Goal: Task Accomplishment & Management: Use online tool/utility

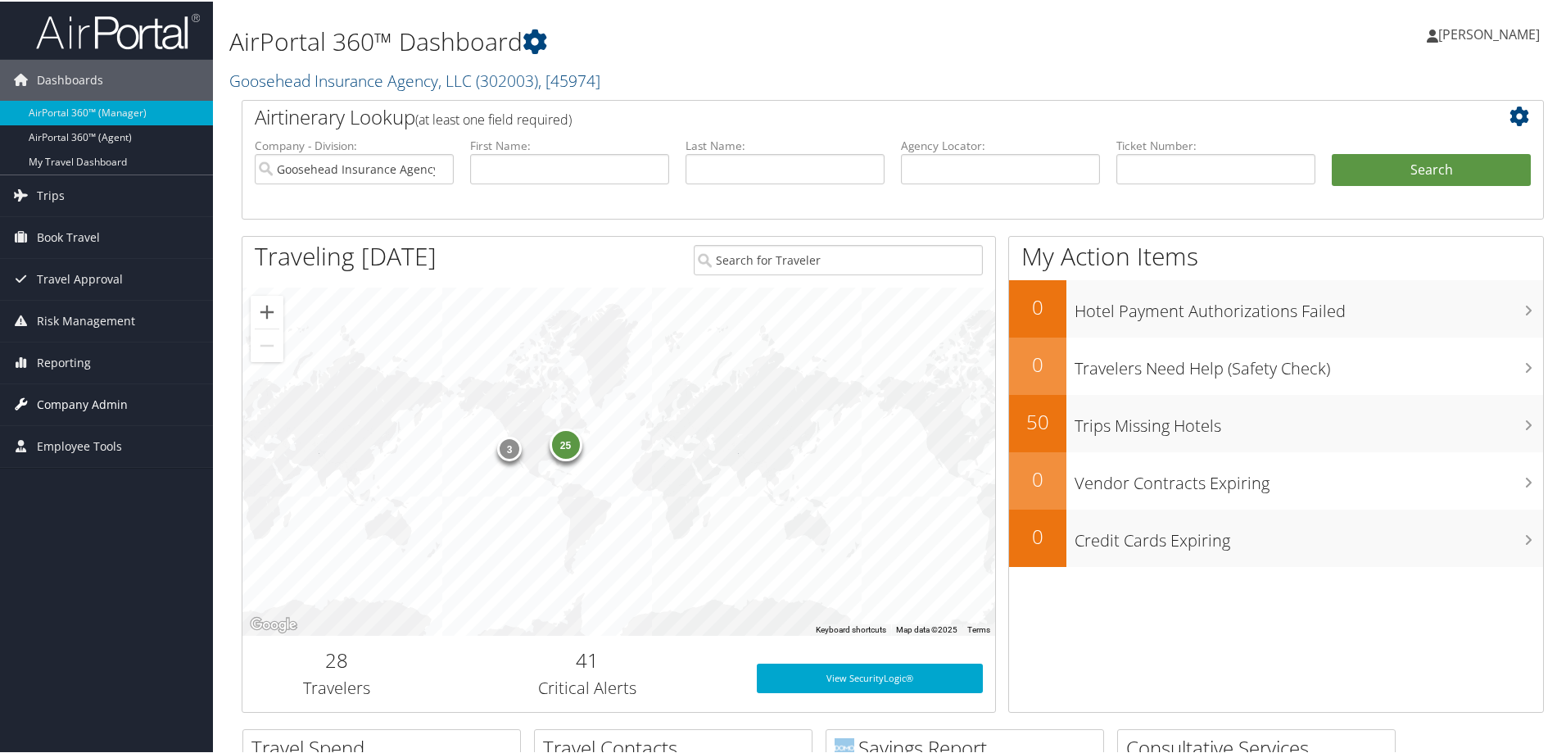
click at [61, 401] on span "Company Admin" at bounding box center [82, 403] width 91 height 41
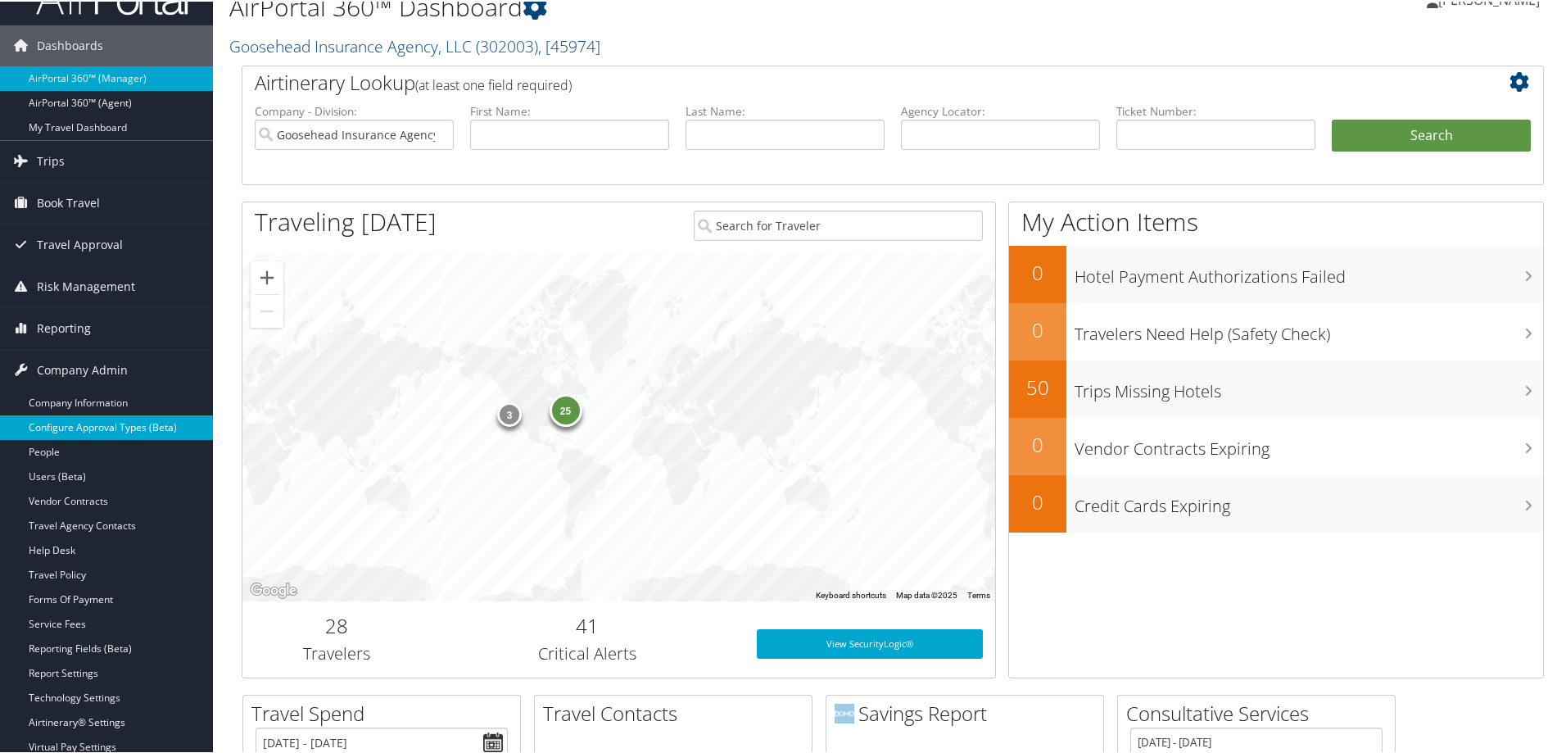
scroll to position [246, 0]
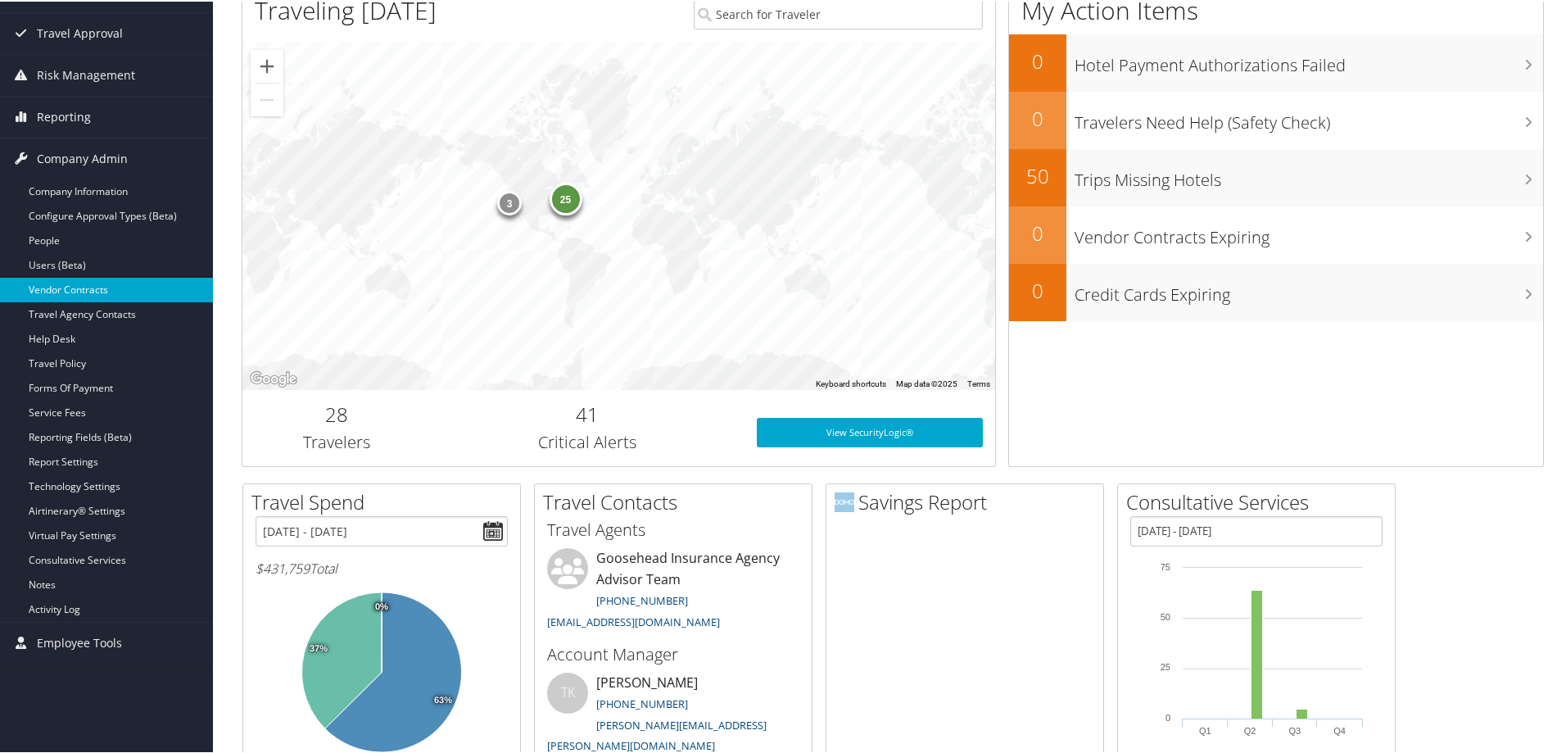
click at [70, 288] on link "Vendor Contracts" at bounding box center [106, 288] width 213 height 25
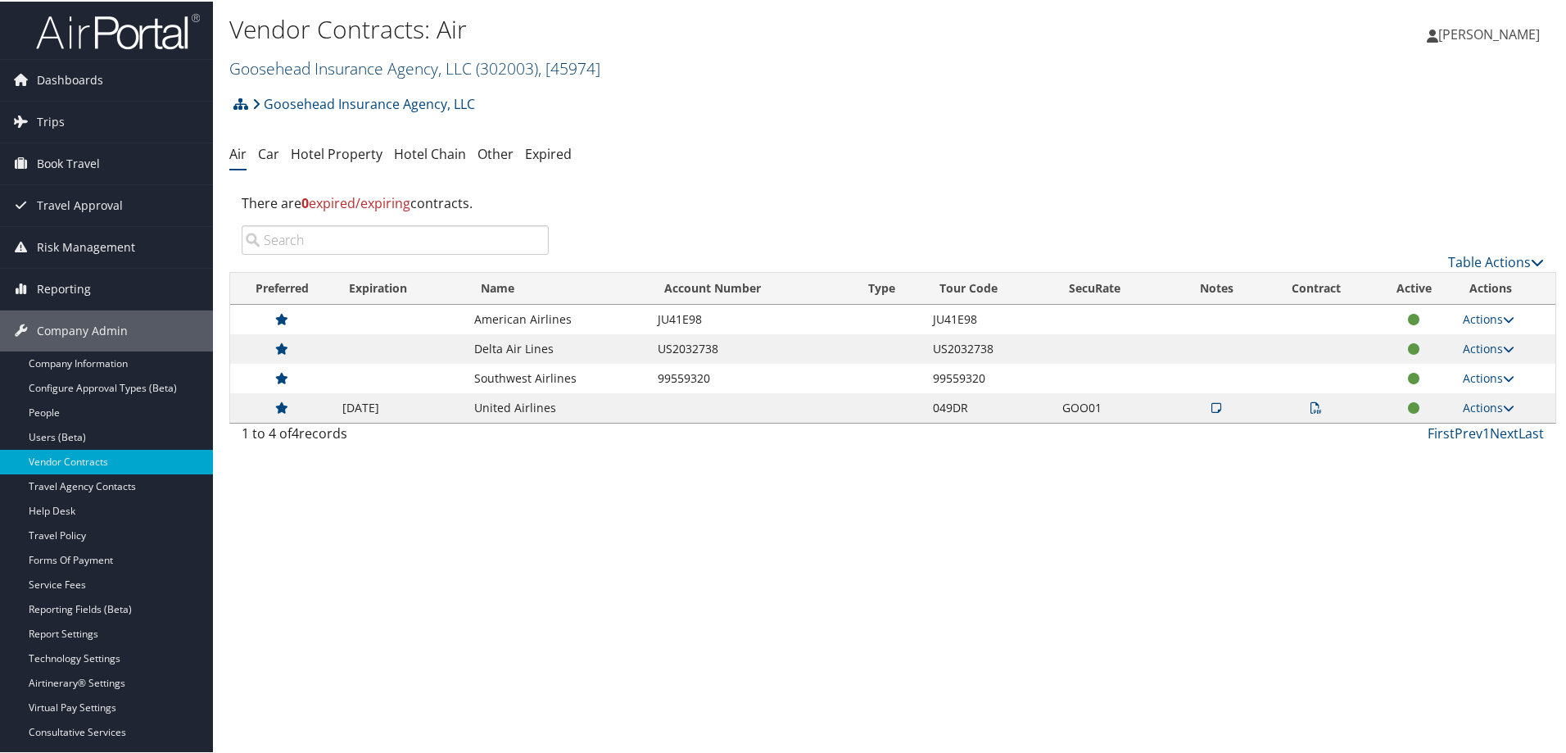
click at [312, 67] on link "Goosehead Insurance Agency, LLC ( 302003 ) , [ 45974 ]" at bounding box center [414, 67] width 371 height 22
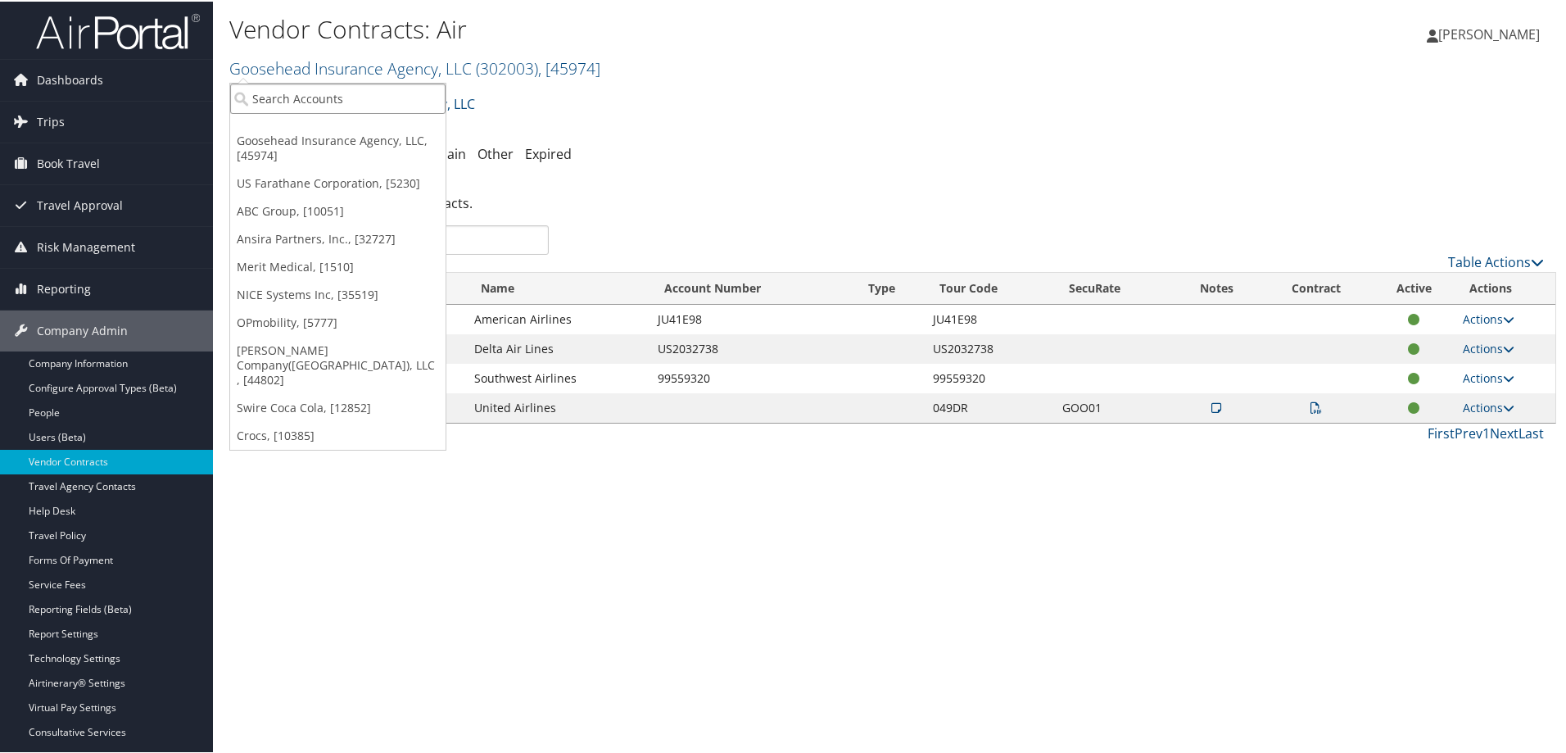
click at [309, 105] on input "search" at bounding box center [337, 97] width 215 height 30
type input "merit"
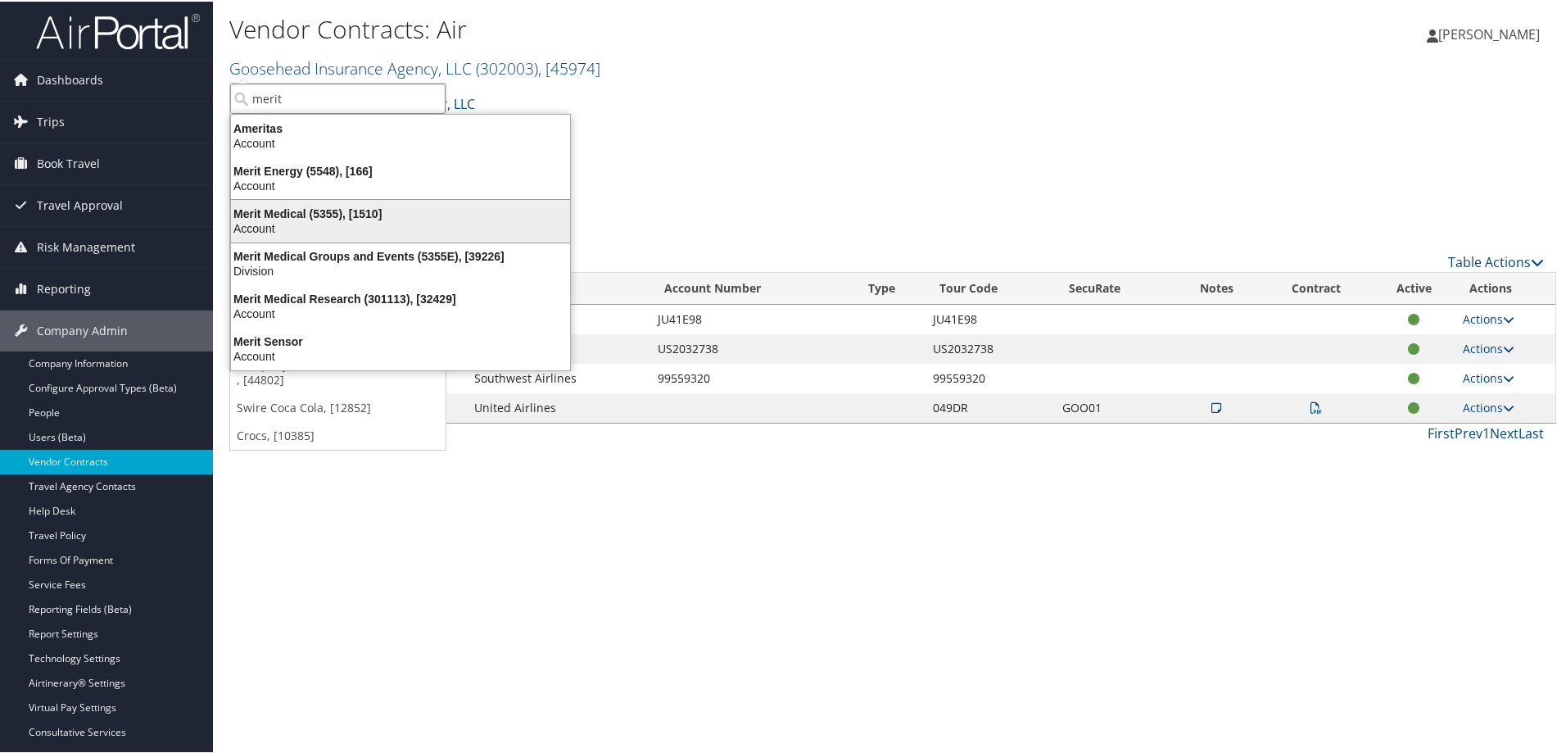
click at [347, 217] on div "Merit Medical (5355), [1510]" at bounding box center [400, 212] width 359 height 15
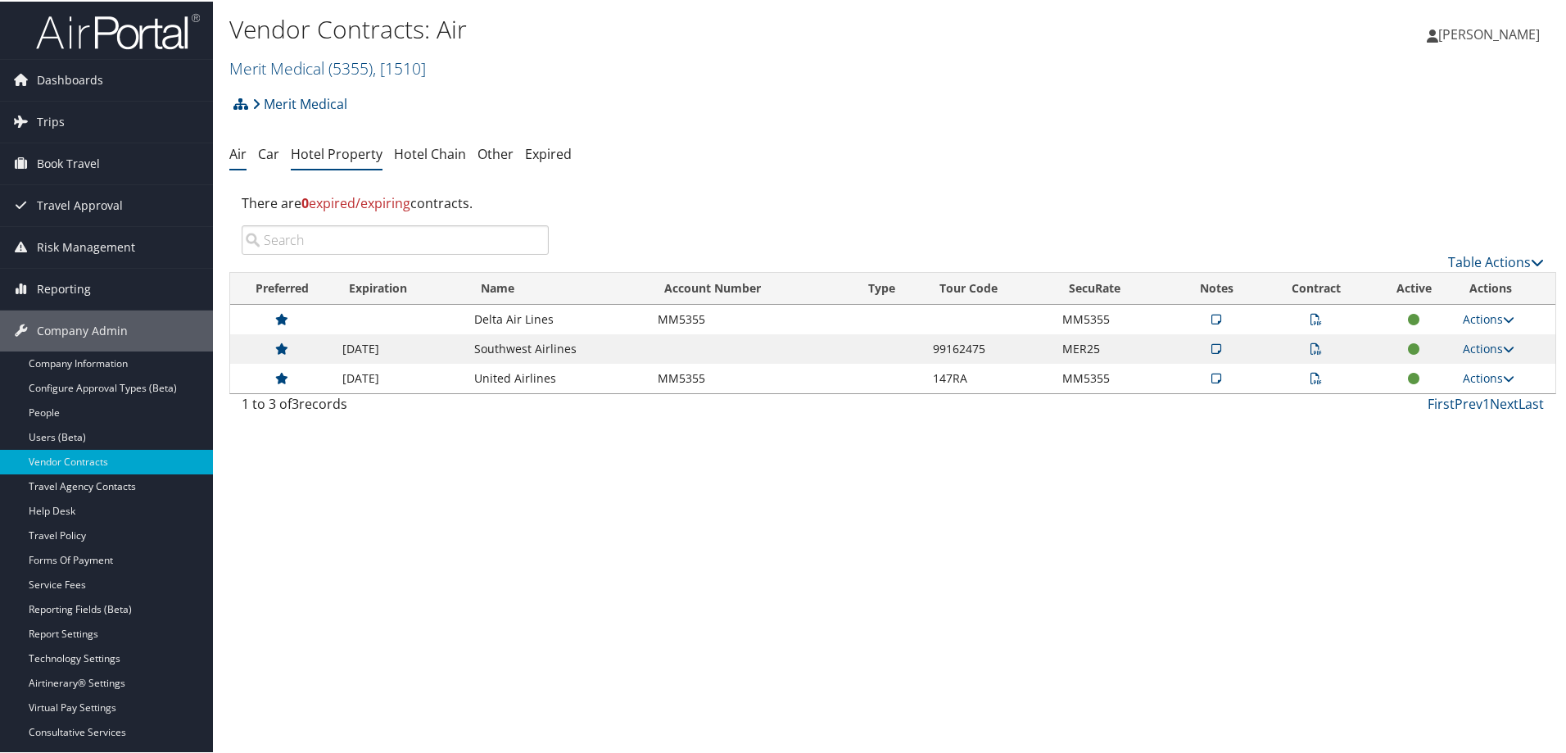
click at [350, 151] on link "Hotel Property" at bounding box center [337, 152] width 92 height 18
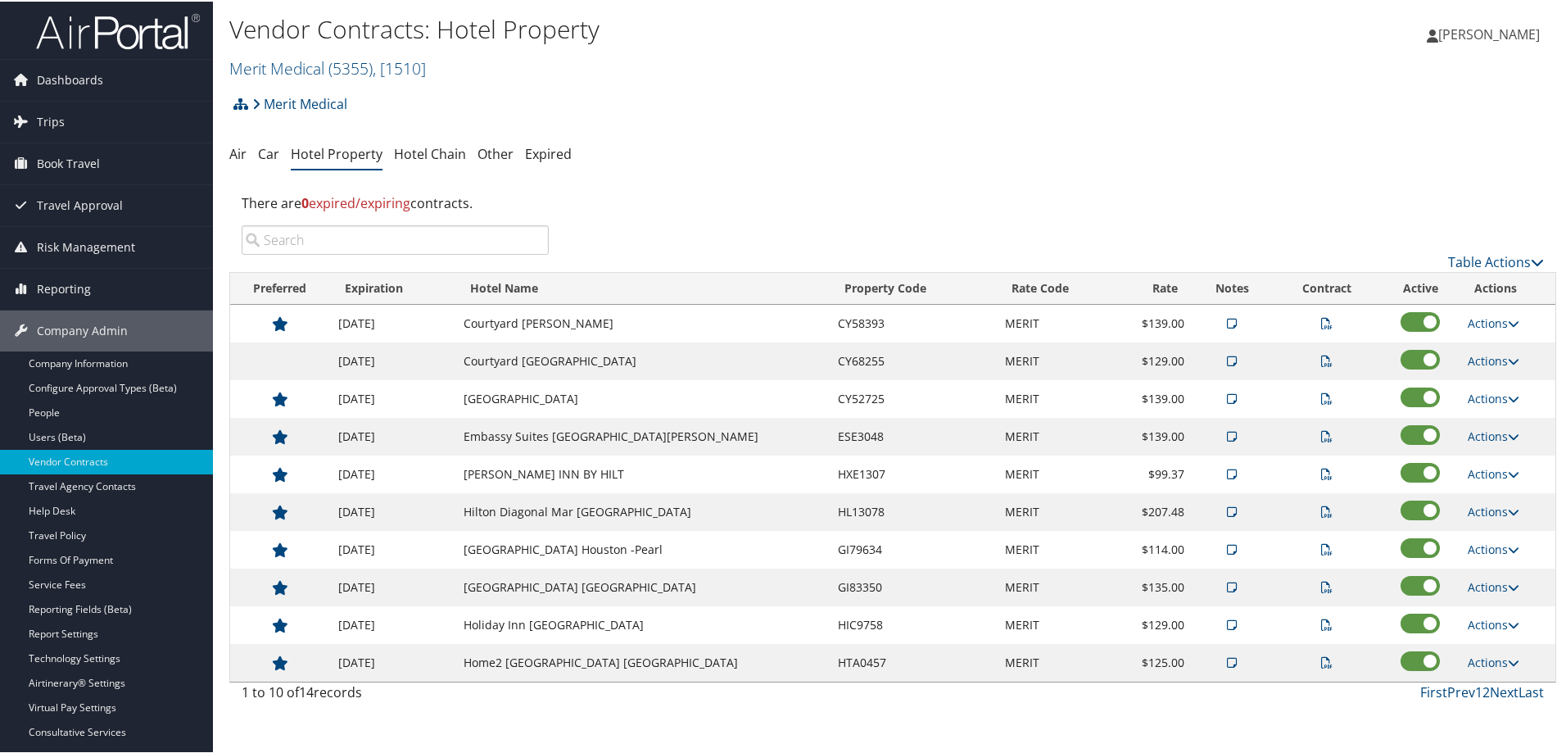
click at [858, 104] on div "Merit Medical Account Structure Merit Medical (5355) ACTIVE Create Child Merit …" at bounding box center [892, 108] width 1327 height 44
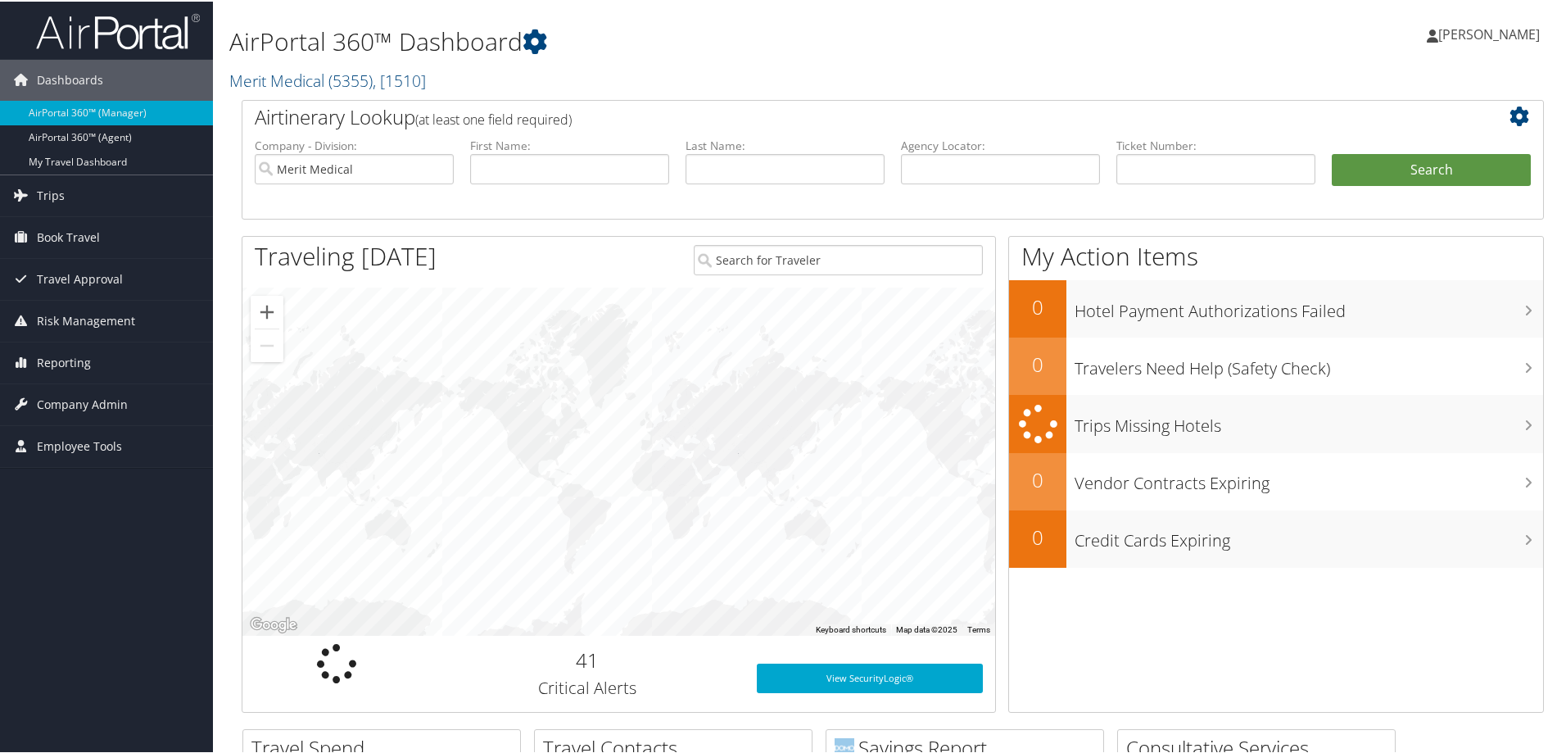
click at [681, 43] on h1 "AirPortal 360™ Dashboard" at bounding box center [671, 40] width 885 height 34
click at [266, 73] on link "Merit Medical ( 5355 ) , [ 1510 ]" at bounding box center [327, 79] width 197 height 22
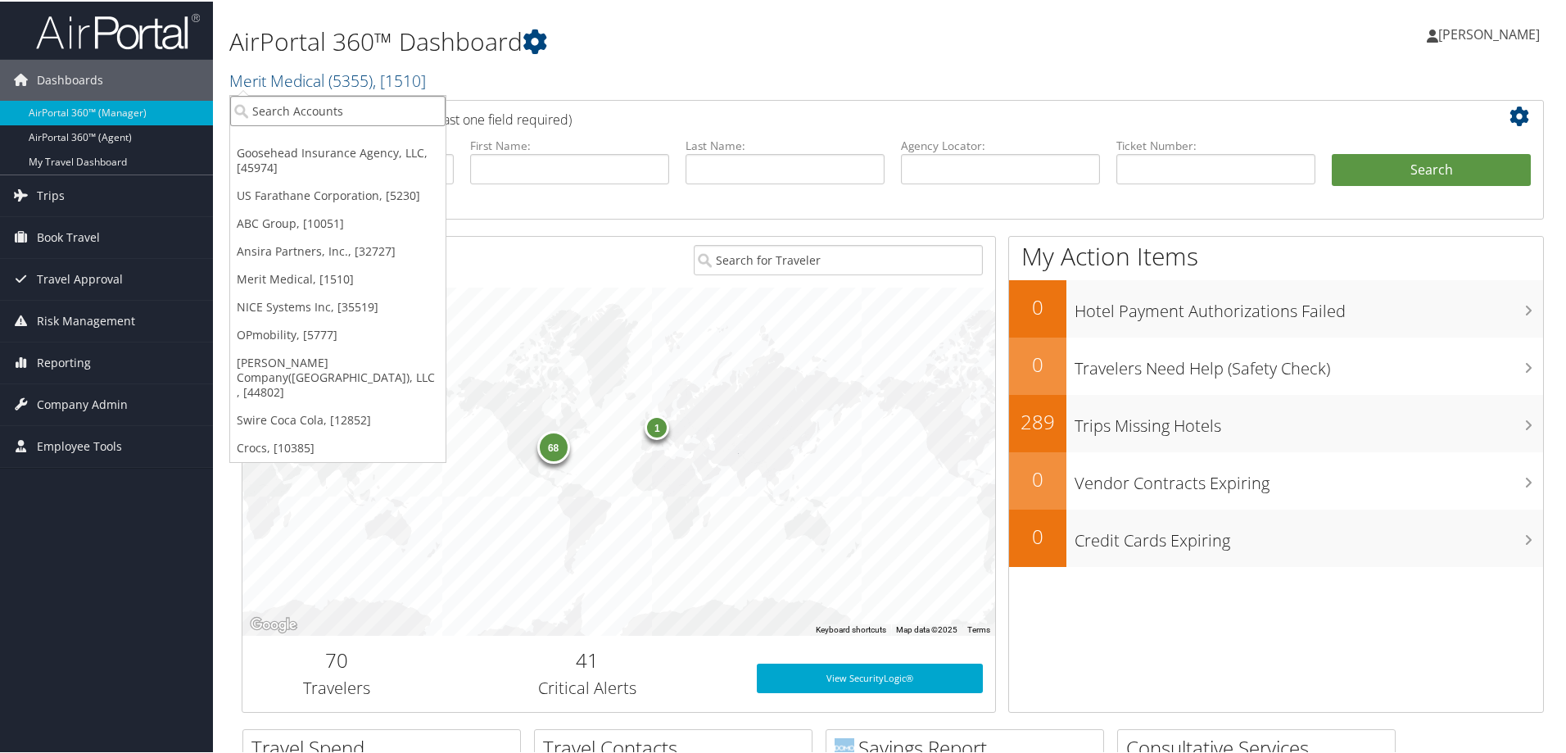
click at [300, 115] on input "search" at bounding box center [337, 109] width 215 height 30
type input "pragmatic"
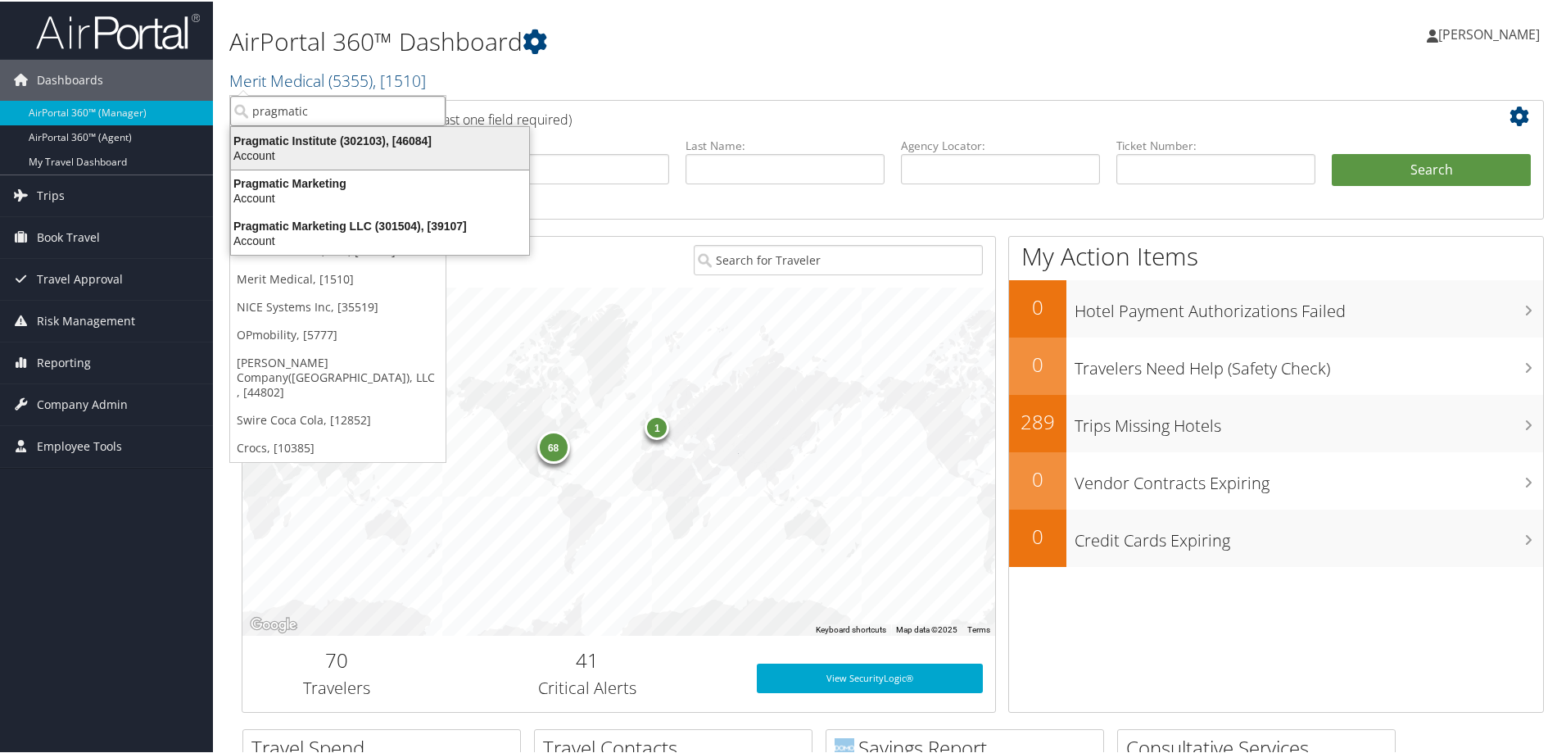
click at [367, 132] on div "Pragmatic Institute (302103), [46084]" at bounding box center [380, 139] width 318 height 15
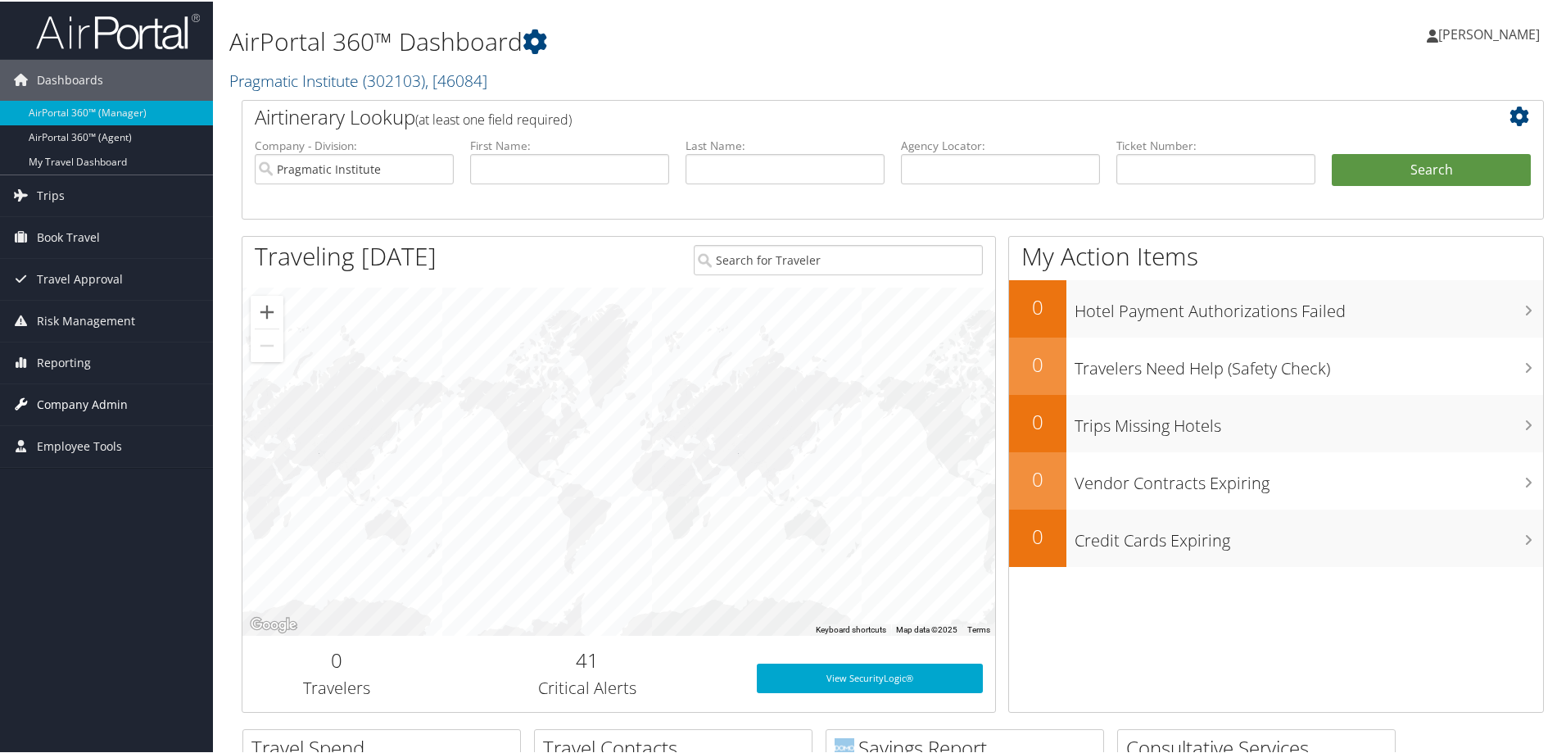
click at [104, 402] on span "Company Admin" at bounding box center [82, 403] width 91 height 41
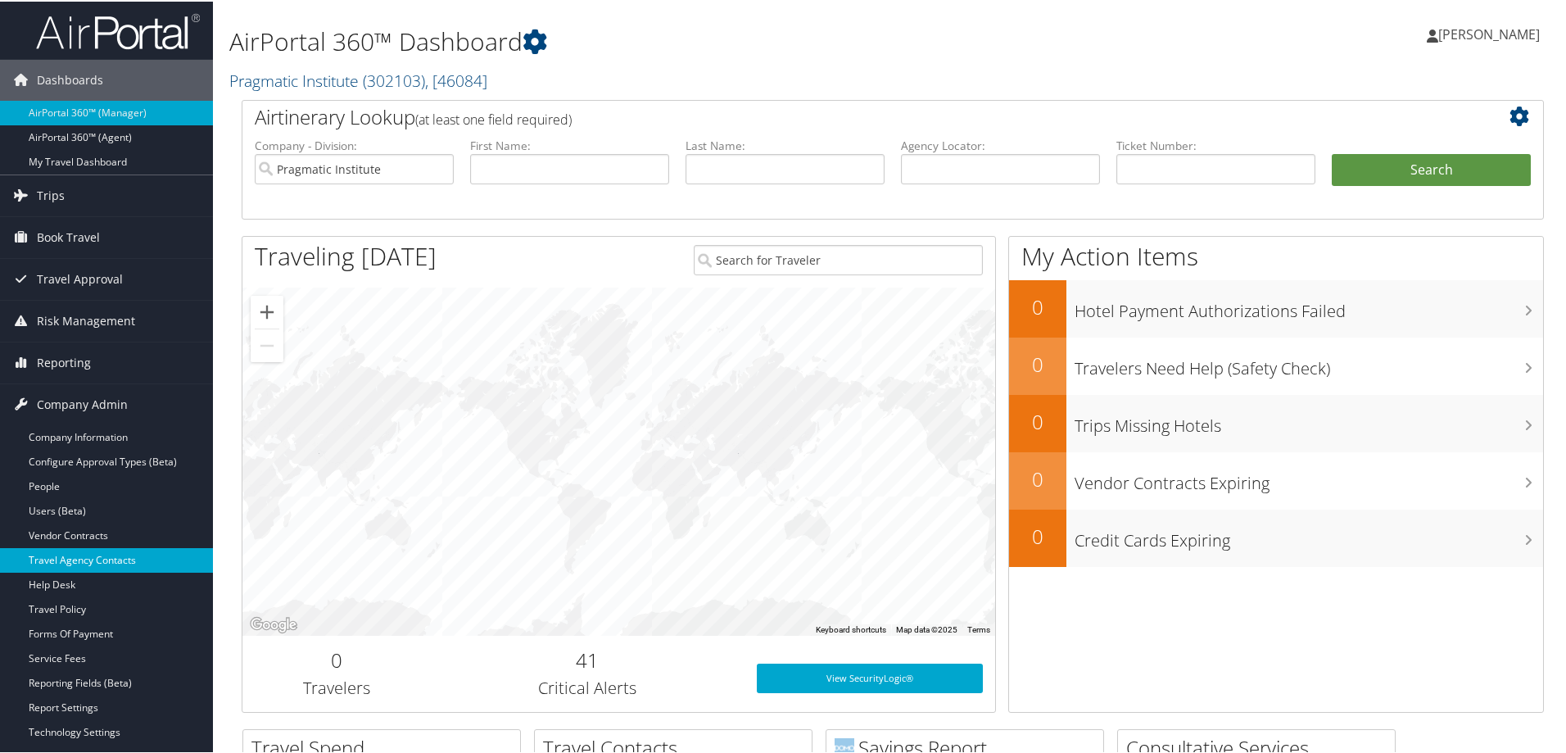
click at [115, 558] on link "Travel Agency Contacts" at bounding box center [106, 558] width 213 height 25
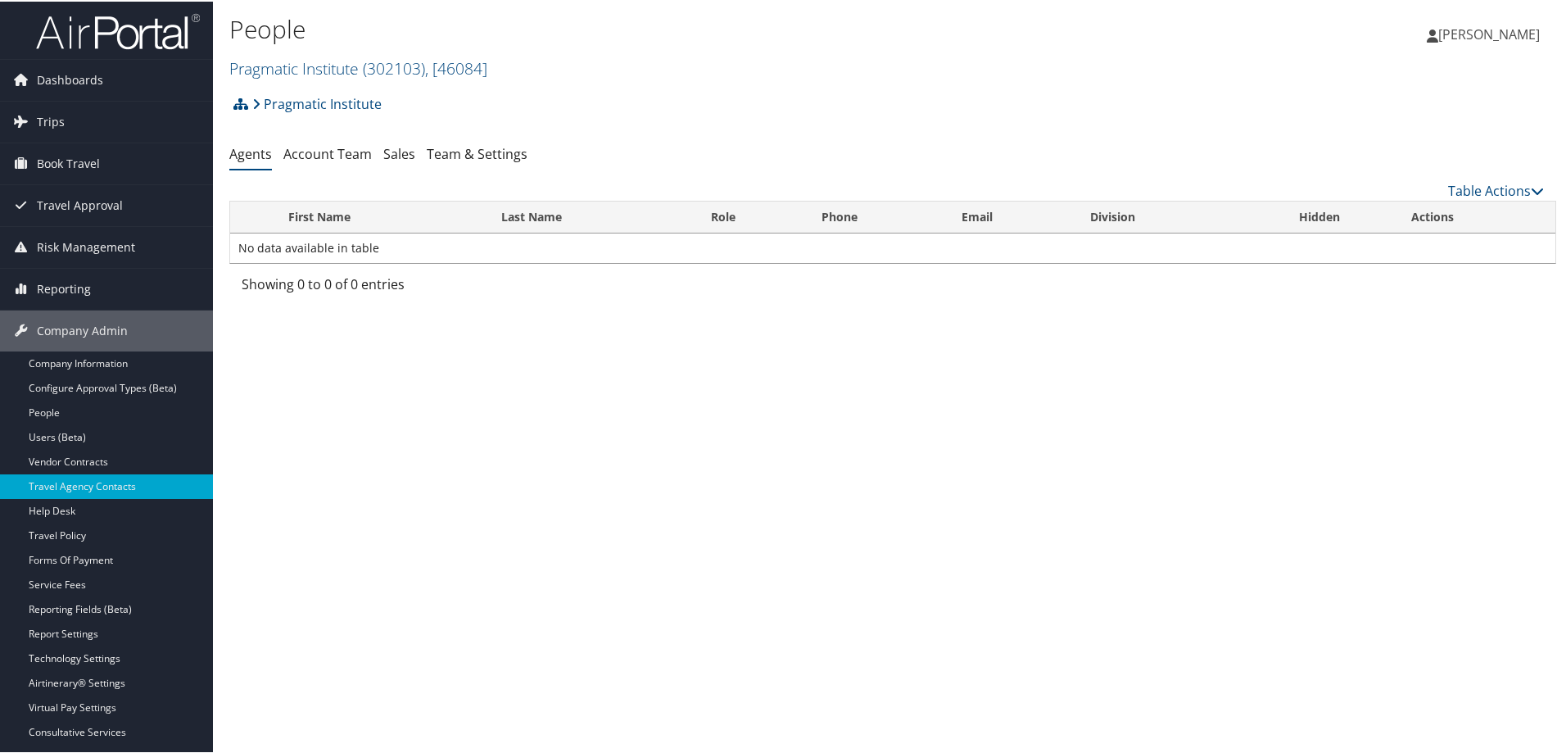
click at [1477, 179] on div "Pragmatic Institute Account Structure Pragmatic Institute (302103) IMPLEMENTING…" at bounding box center [892, 193] width 1327 height 215
click at [1461, 183] on link "Table Actions" at bounding box center [1496, 189] width 96 height 18
click at [1374, 212] on link "Add Agent Team" at bounding box center [1441, 215] width 215 height 28
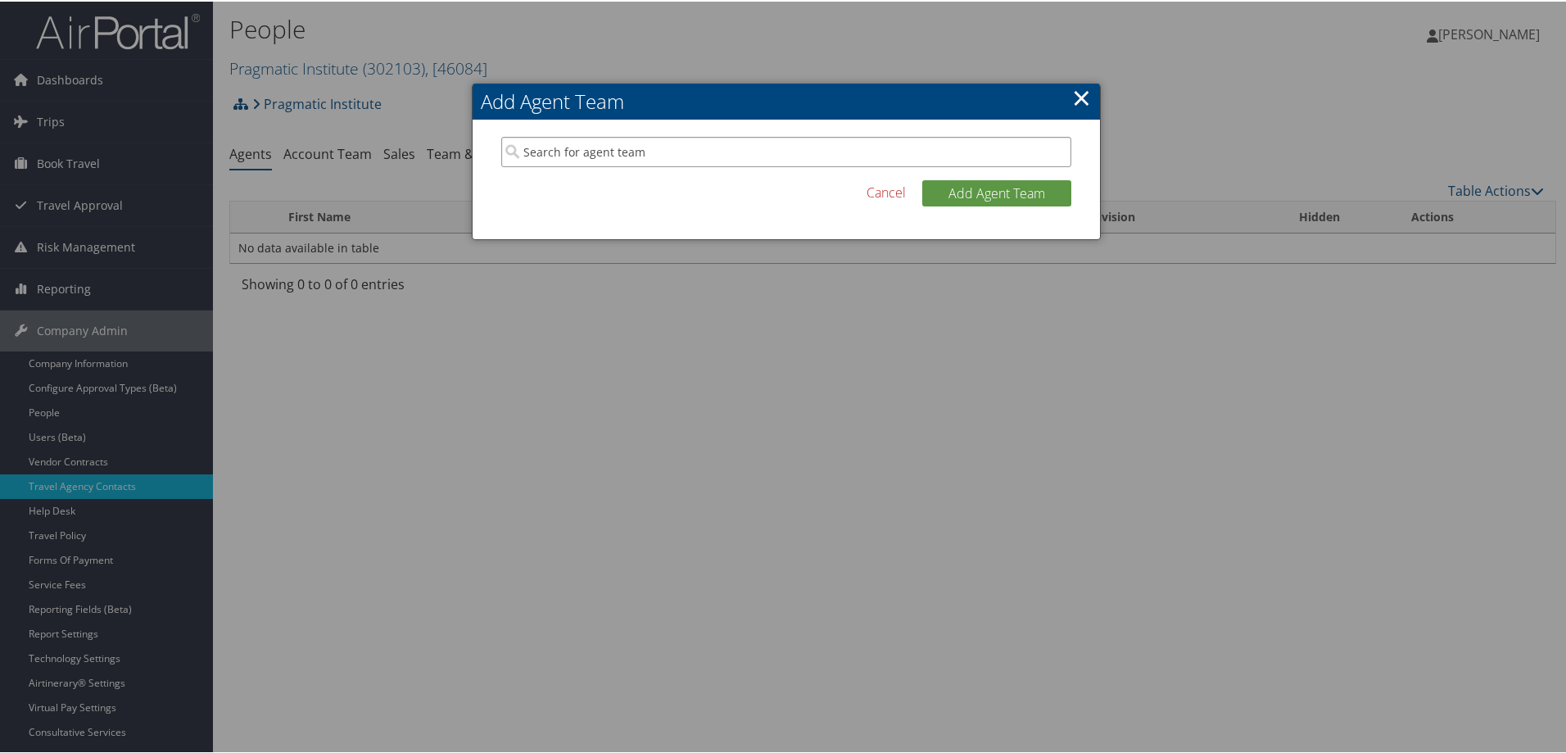
click at [572, 155] on input "search" at bounding box center [786, 150] width 570 height 30
type input "byron"
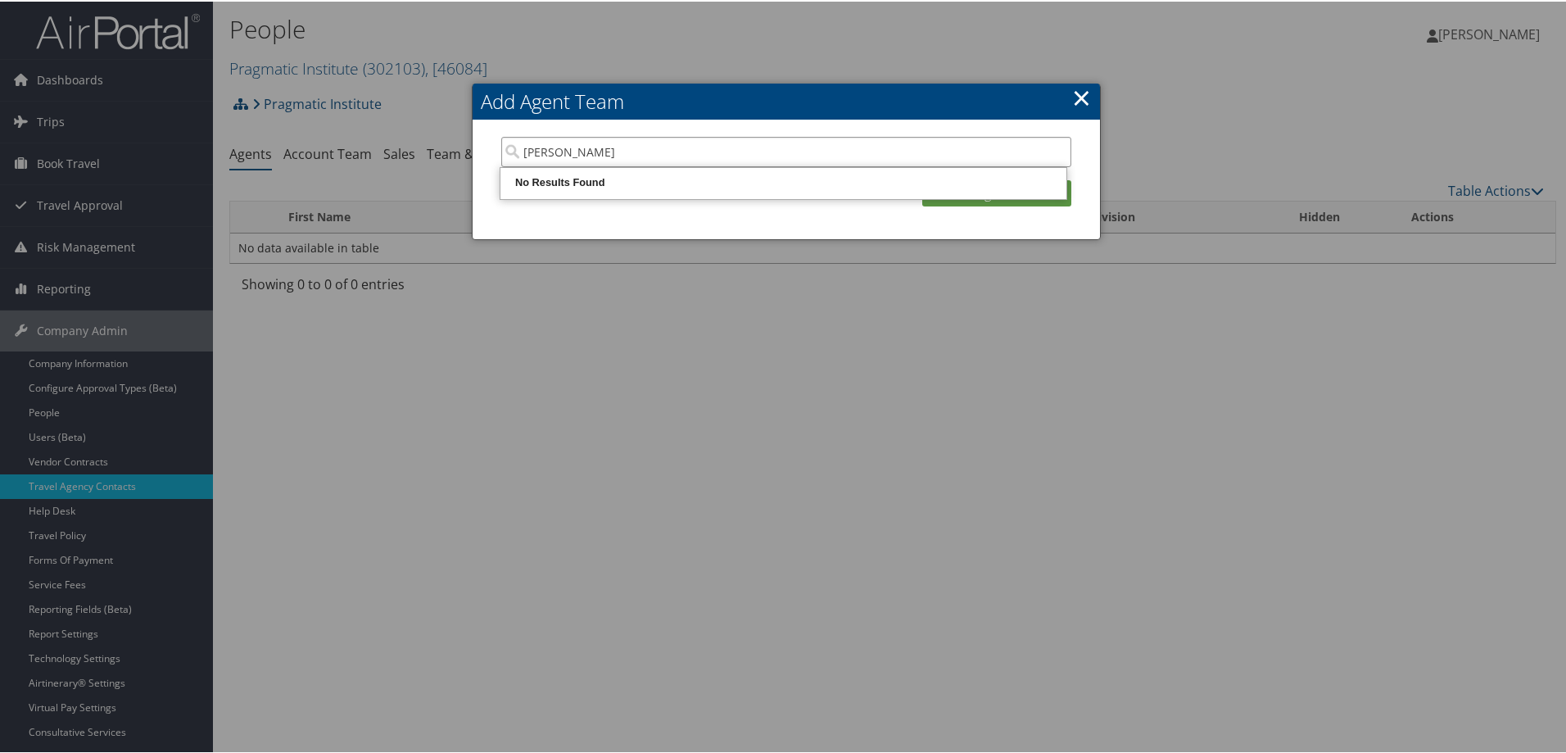
drag, startPoint x: 618, startPoint y: 152, endPoint x: 526, endPoint y: 154, distance: 92.6
click at [529, 154] on input "byron" at bounding box center [786, 150] width 570 height 30
type input "b"
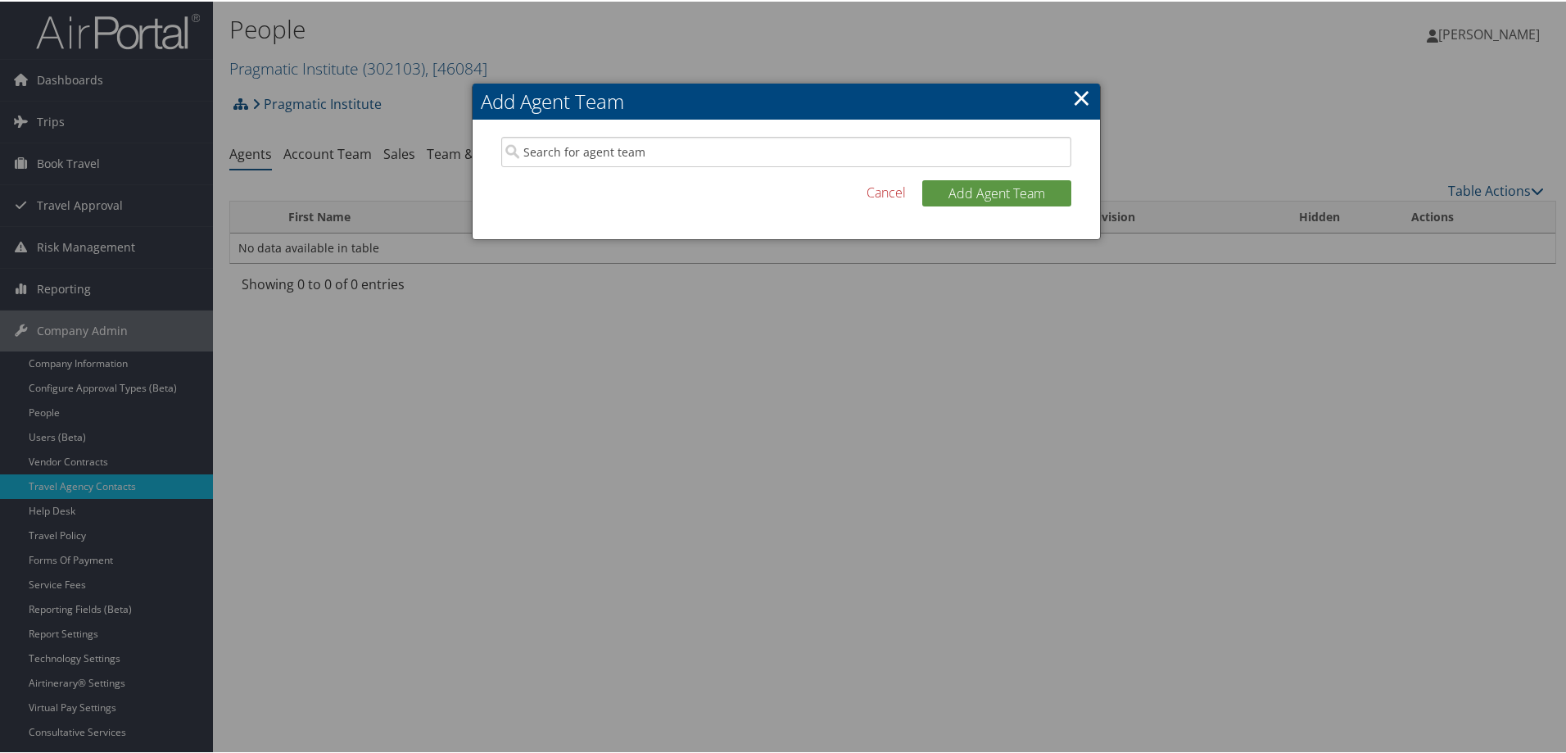
click at [1072, 88] on link "×" at bounding box center [1081, 95] width 19 height 33
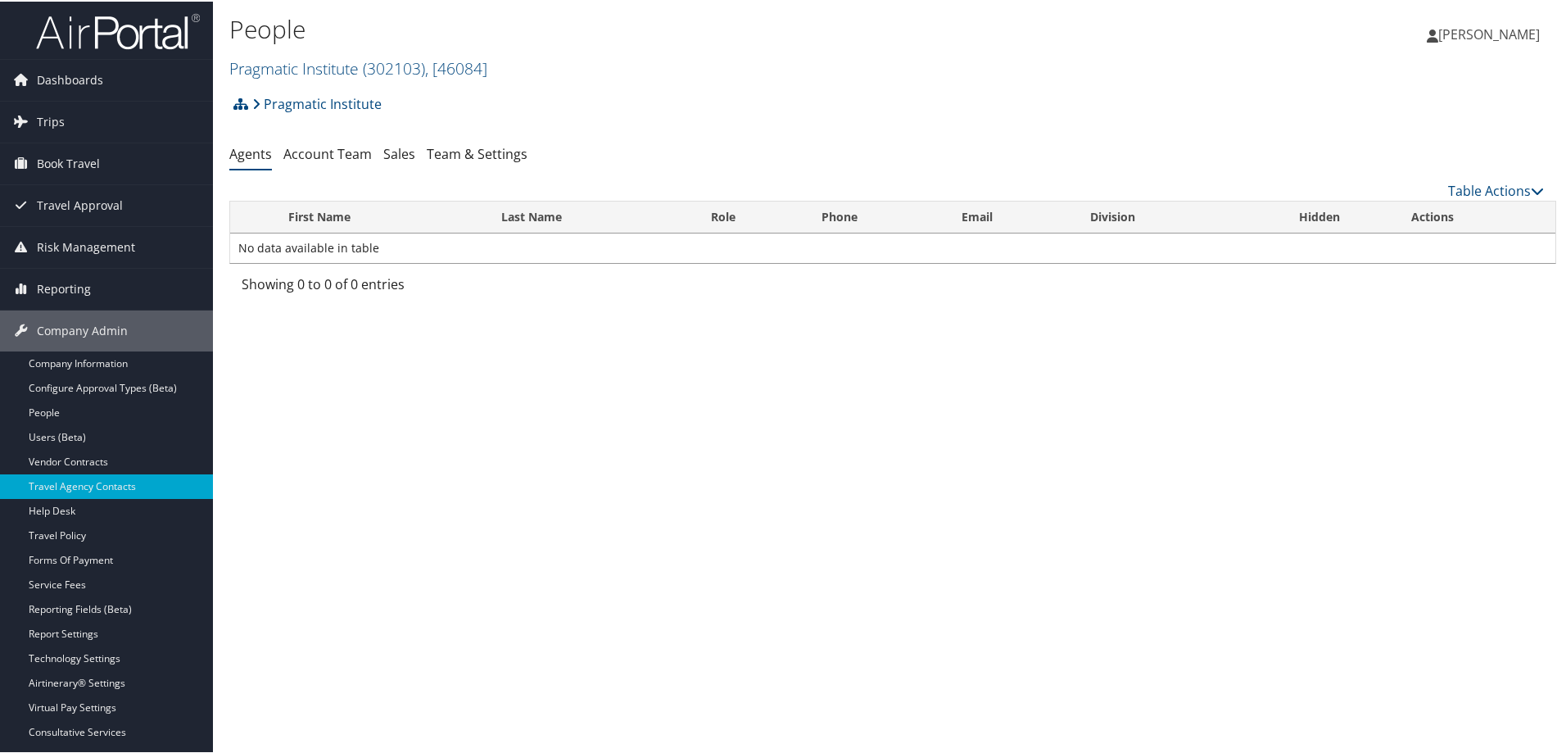
click at [729, 73] on h2 "Pragmatic Institute ( 302103 ) , [ 46084 ]" at bounding box center [671, 66] width 885 height 28
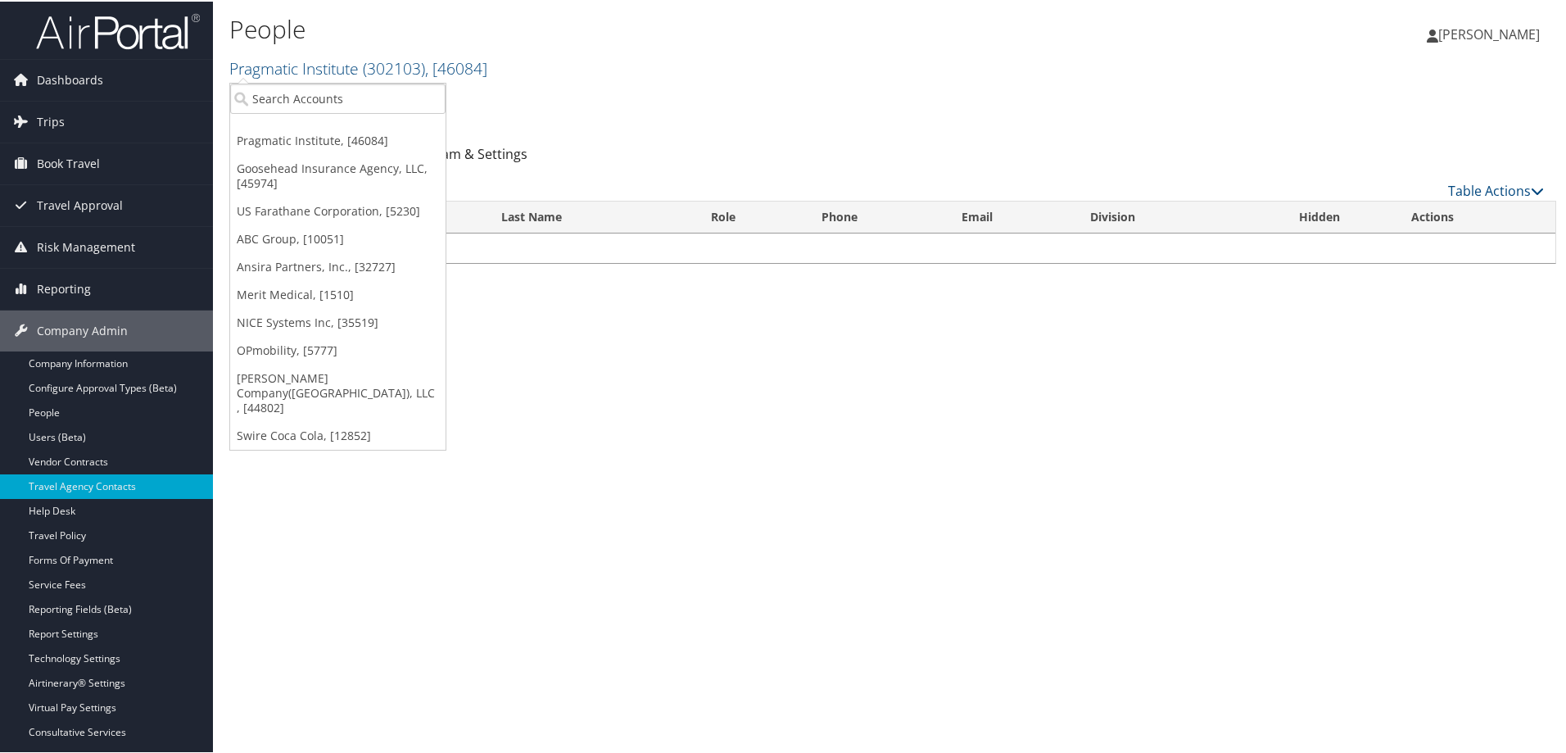
click at [655, 59] on h2 "Pragmatic Institute ( 302103 ) , [ 46084 ]" at bounding box center [671, 66] width 885 height 28
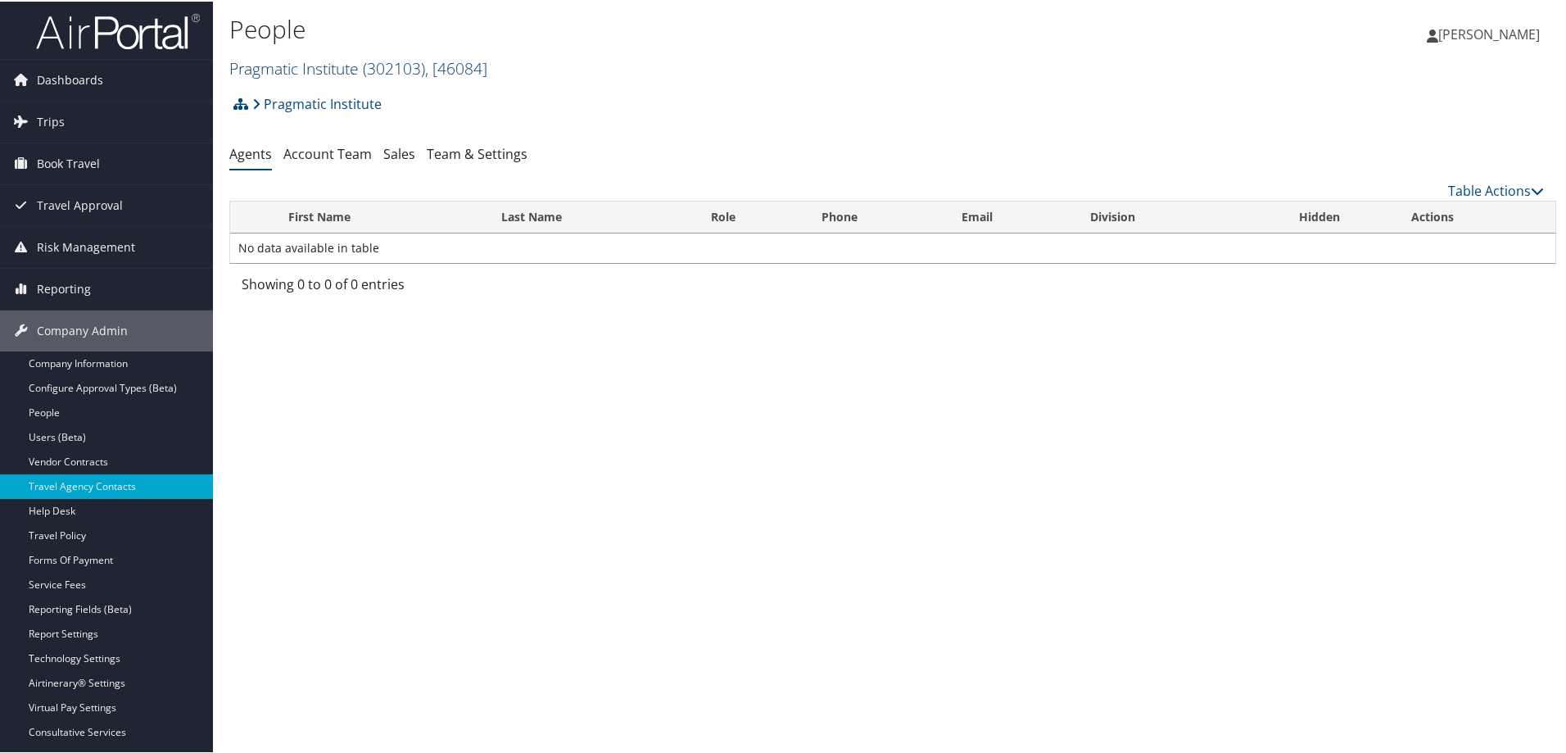
click at [288, 70] on link "Pragmatic Institute ( 302103 ) , [ 46084 ]" at bounding box center [358, 67] width 258 height 22
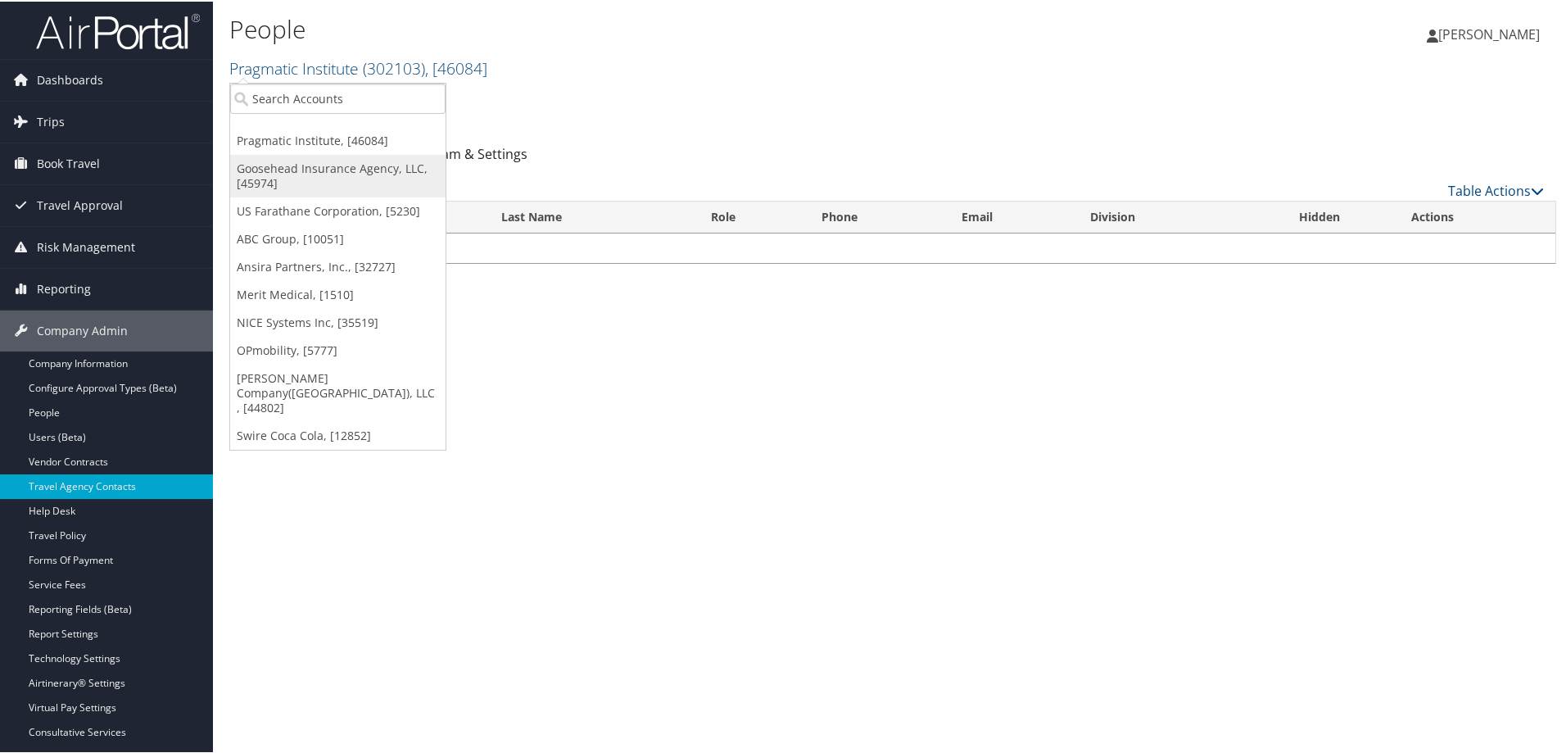
click at [307, 170] on link "Goosehead Insurance Agency, LLC, [45974]" at bounding box center [337, 174] width 215 height 43
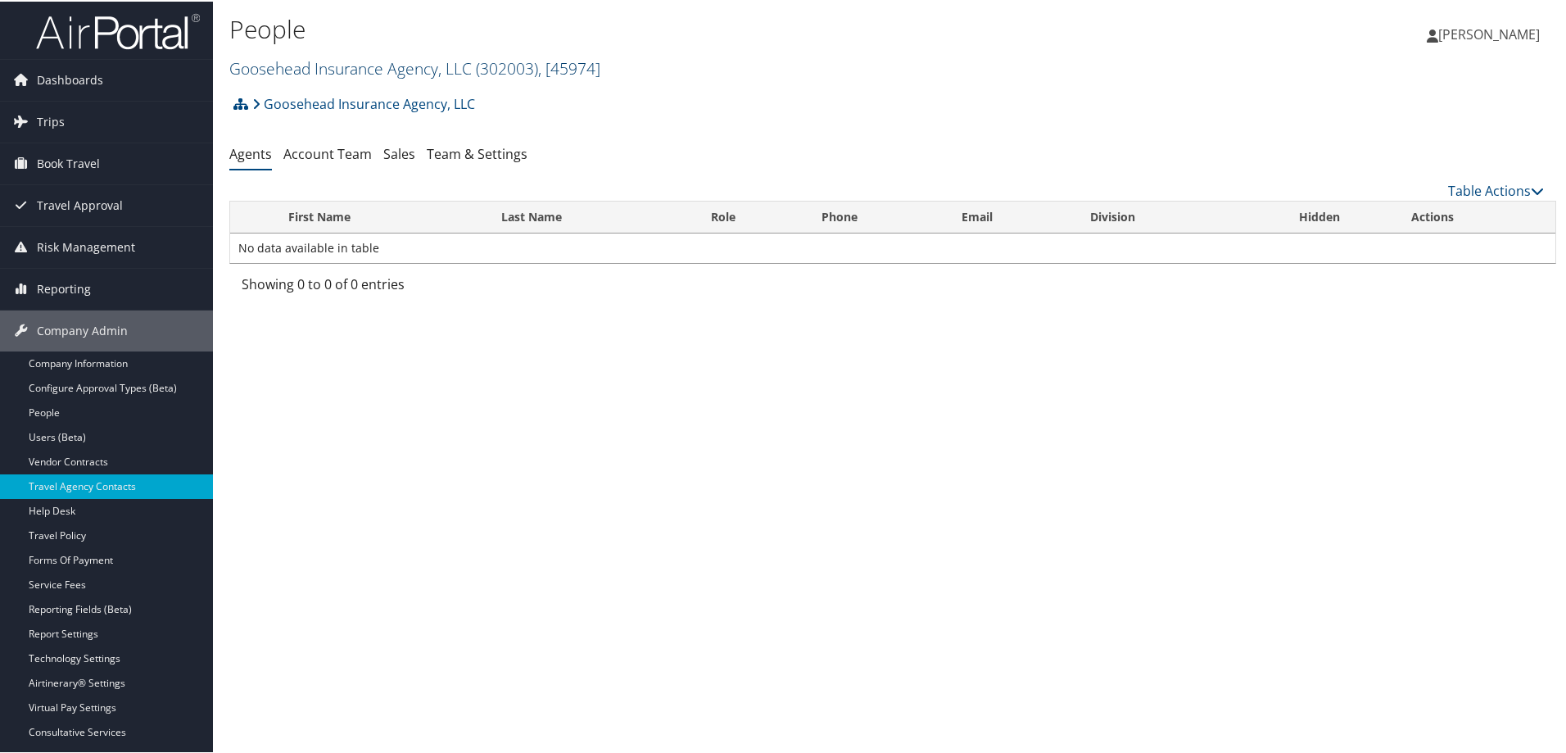
click at [306, 63] on link "Goosehead Insurance Agency, LLC ( 302003 ) , [ 45974 ]" at bounding box center [414, 67] width 371 height 22
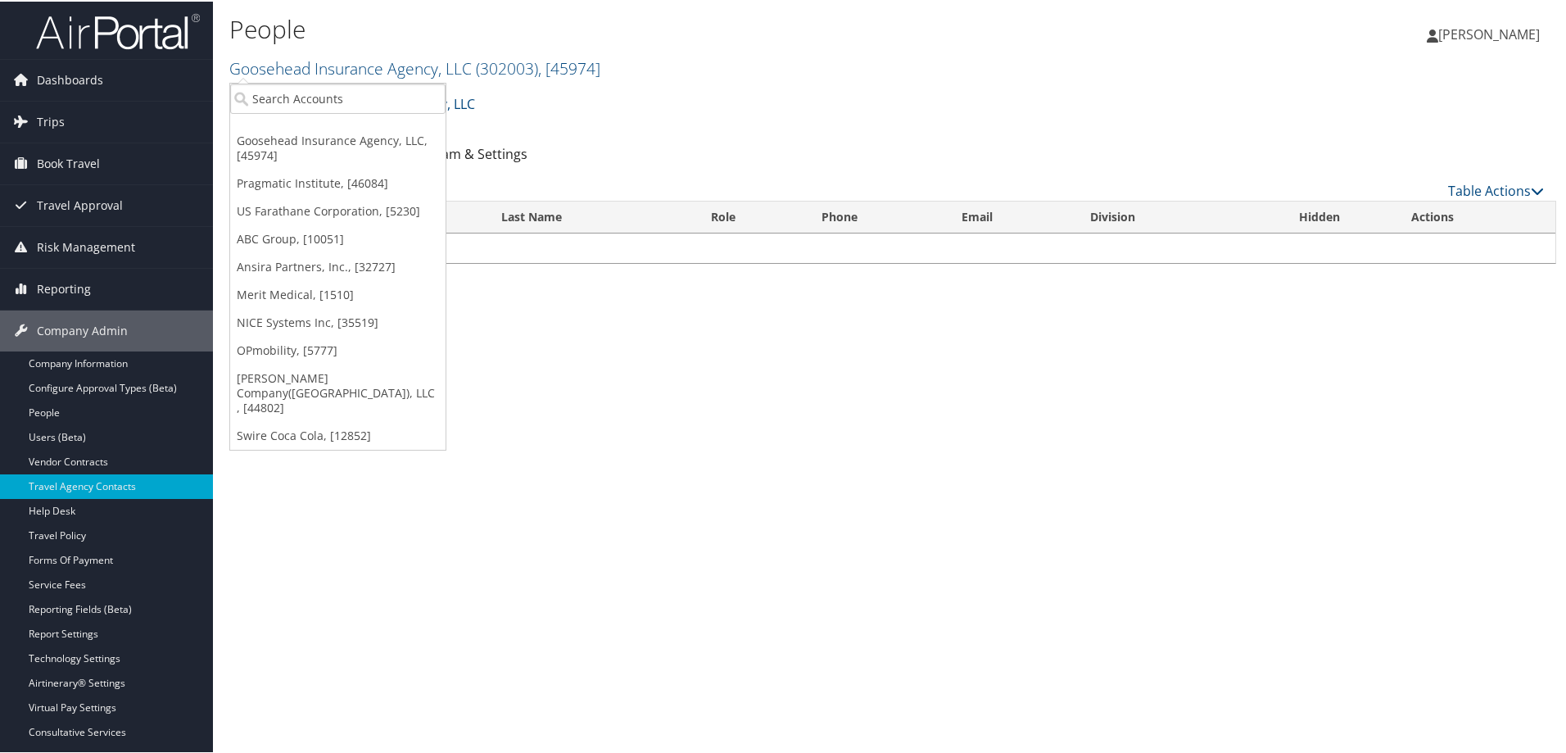
click at [972, 161] on ul "Agents Account Team Sales Team & Settings" at bounding box center [892, 152] width 1327 height 29
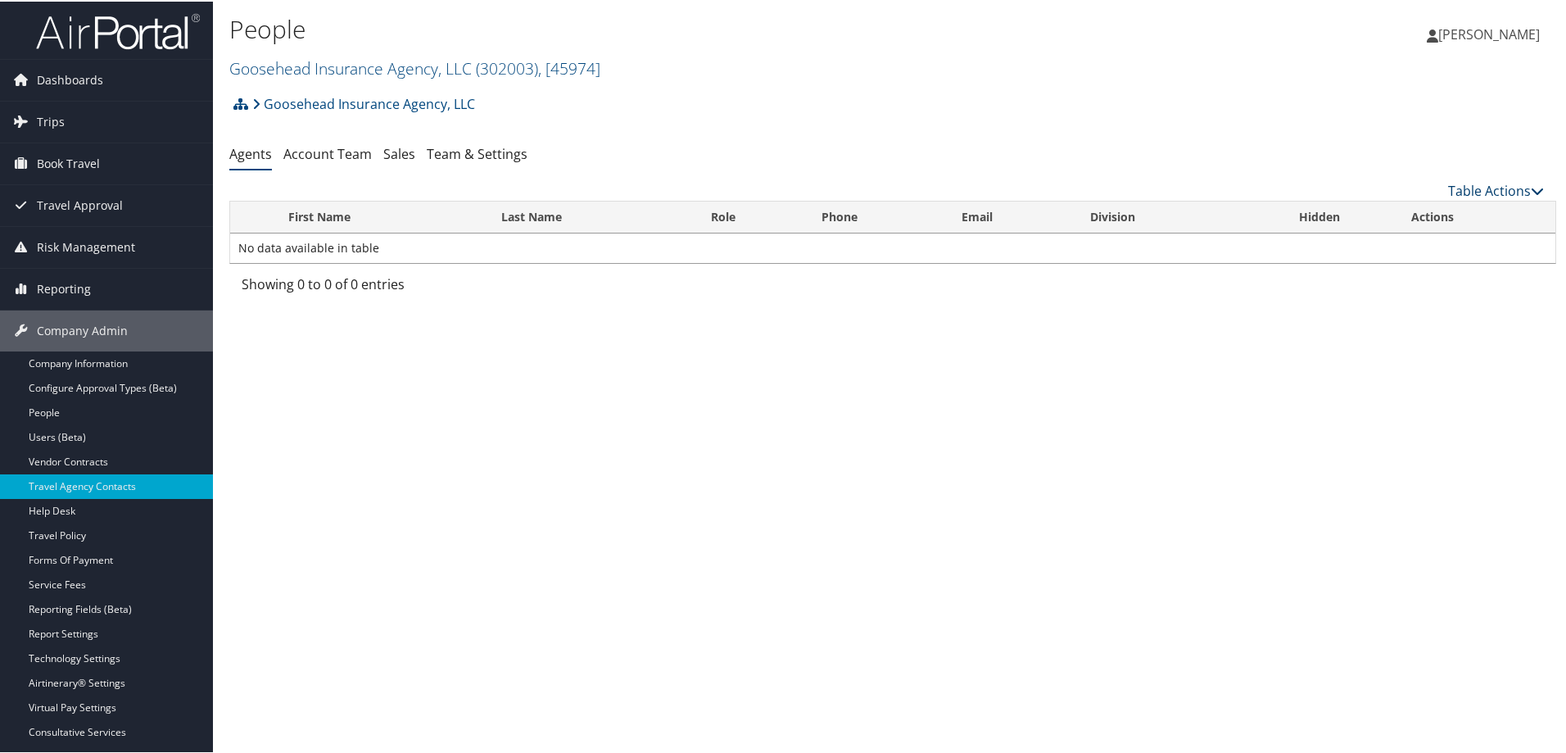
click at [1483, 188] on link "Table Actions" at bounding box center [1496, 189] width 96 height 18
click at [1403, 208] on link "Add Agent Team" at bounding box center [1441, 215] width 215 height 28
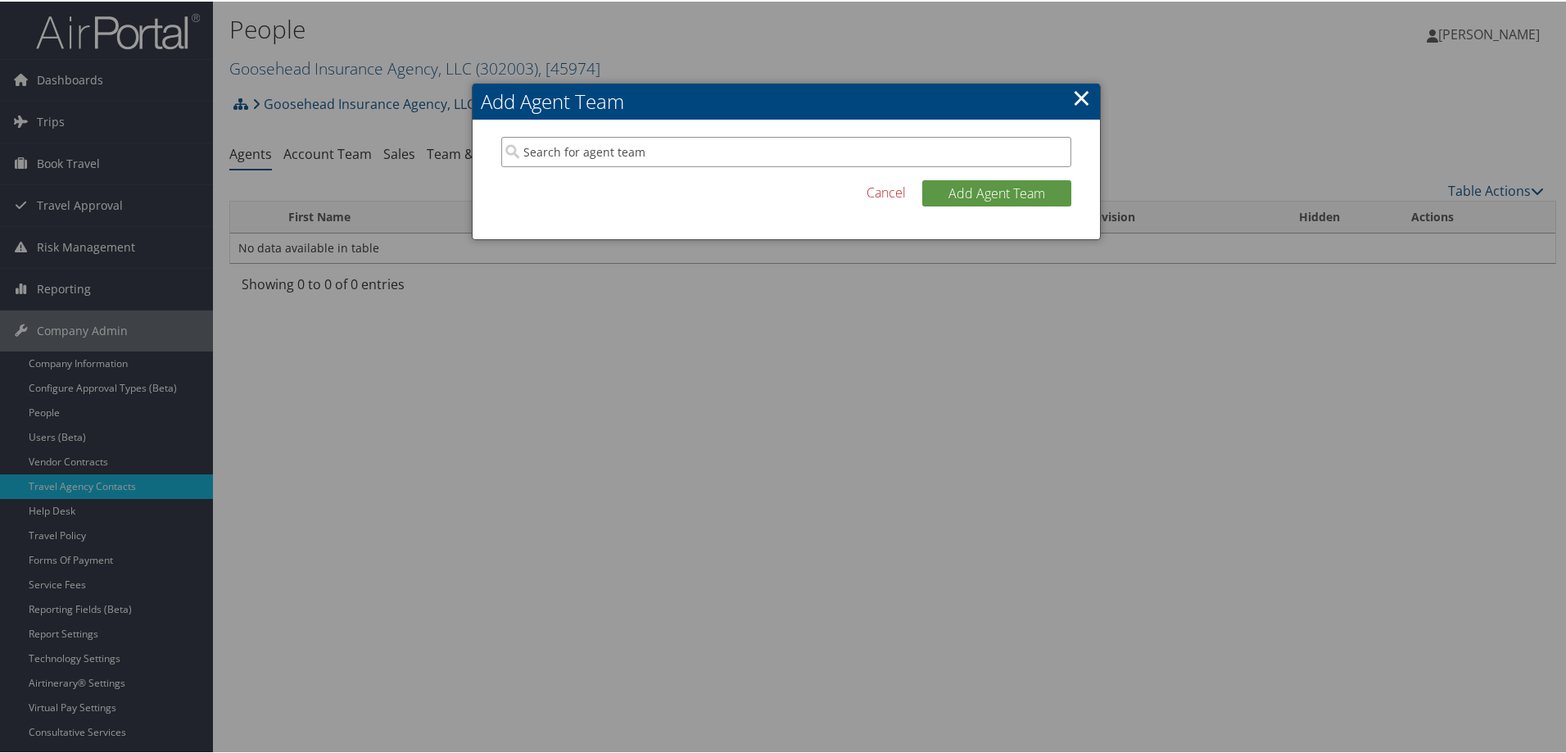
click at [627, 152] on input "search" at bounding box center [786, 150] width 570 height 30
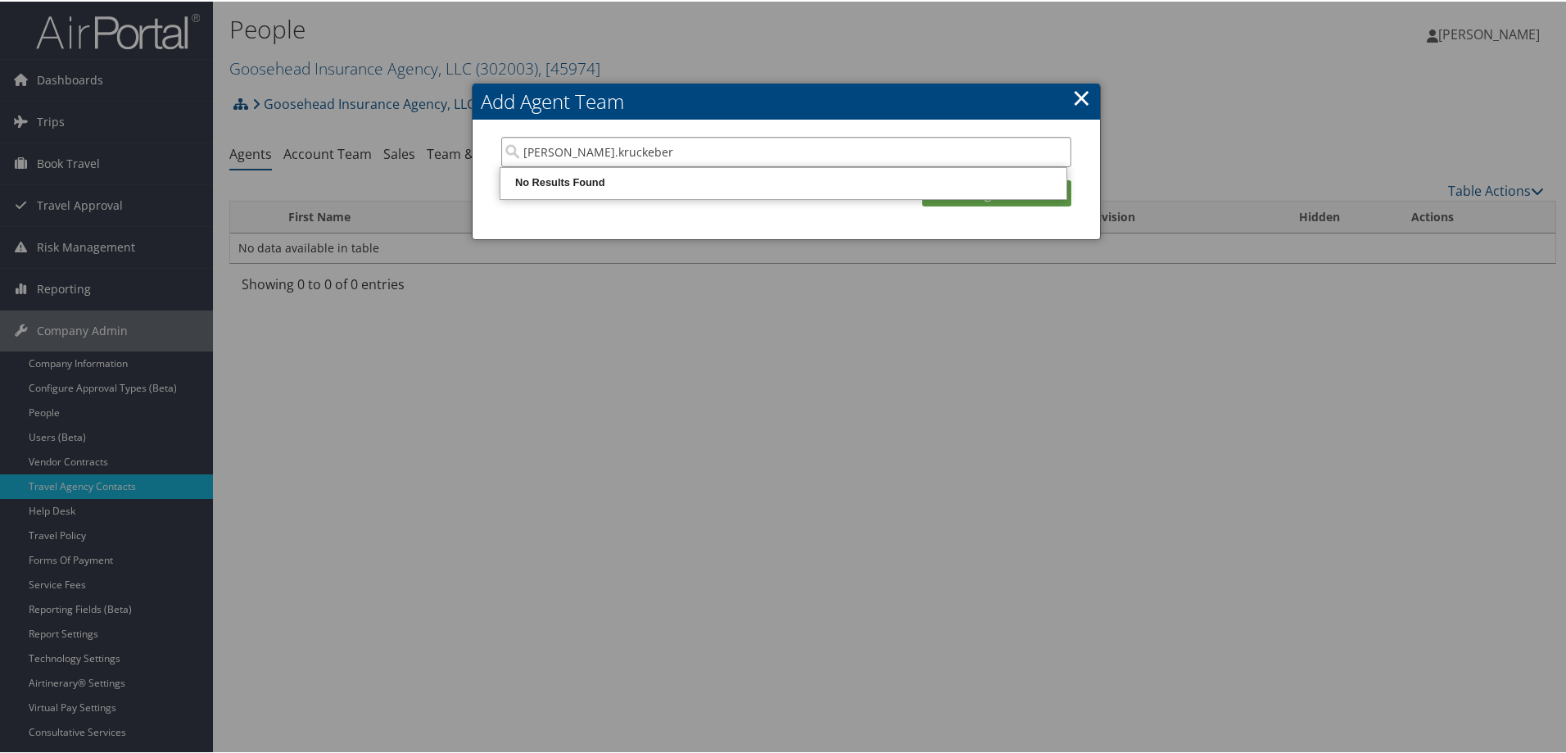
type input "tammy.kruckeberg"
click at [1057, 156] on input "tammy.kruckeberg" at bounding box center [786, 150] width 570 height 30
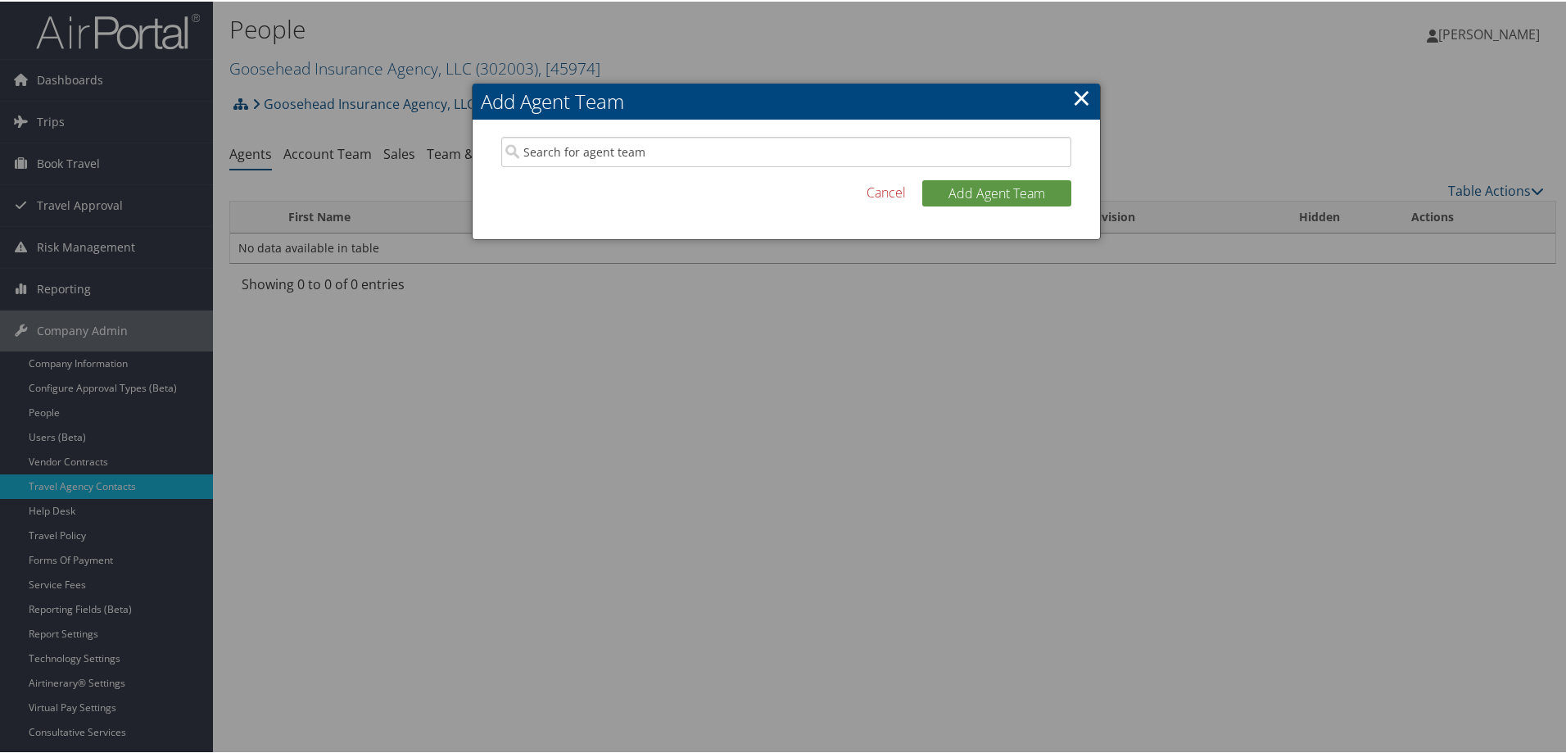
click at [1066, 88] on h2 "Add Agent Team" at bounding box center [786, 100] width 627 height 36
click at [1078, 95] on link "×" at bounding box center [1081, 95] width 19 height 33
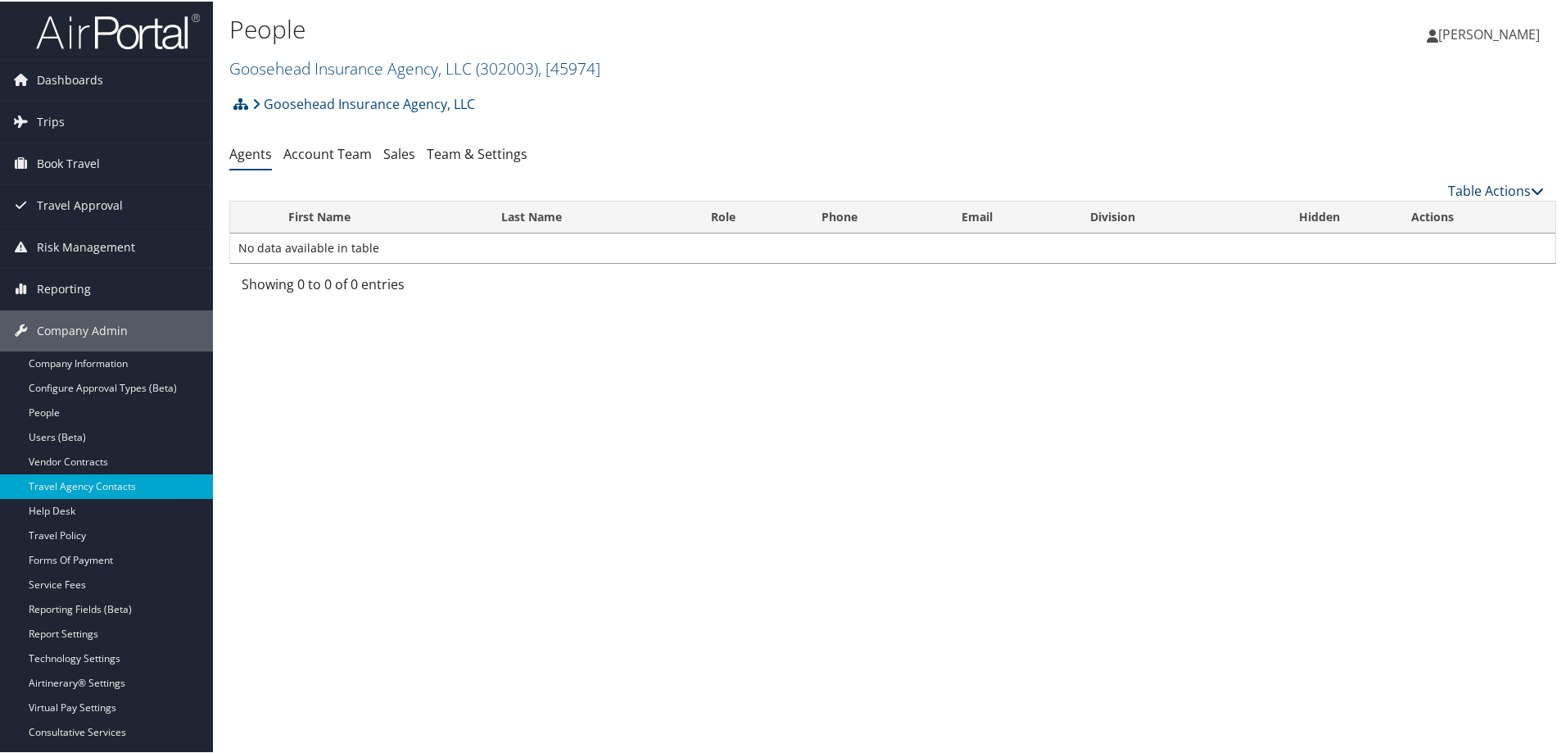
click at [1479, 191] on link "Table Actions" at bounding box center [1496, 189] width 96 height 18
click at [1406, 238] on link "Add New Contact" at bounding box center [1441, 243] width 215 height 28
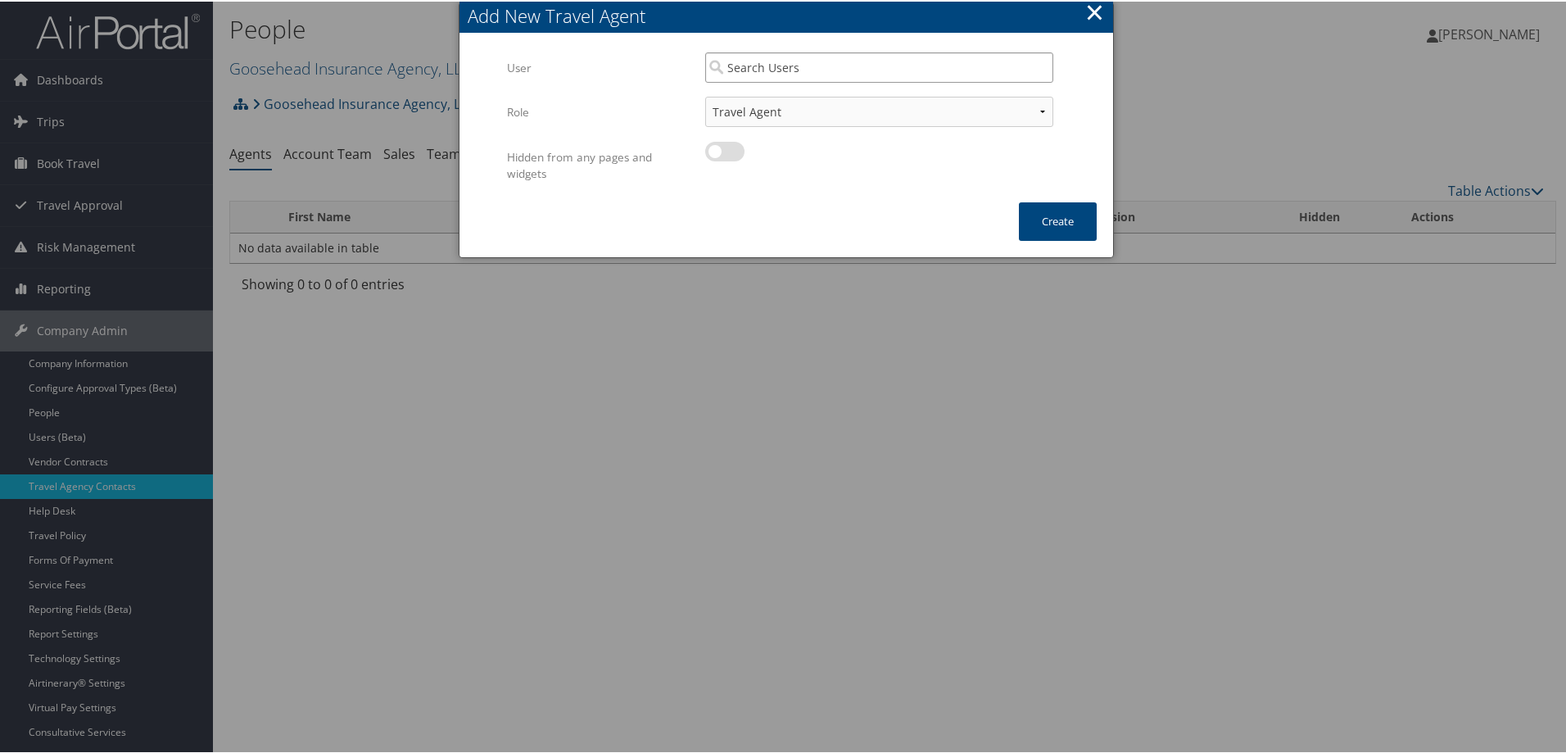
click at [781, 72] on input "search" at bounding box center [879, 66] width 348 height 30
click at [790, 97] on div "Tammy Kruckeberg (tammy.kruckeberg@cbtravel.com)" at bounding box center [887, 96] width 357 height 16
type input "[PERSON_NAME]"
click at [808, 108] on select "Travel Agent Backup Travel Agent" at bounding box center [879, 110] width 348 height 30
click at [1090, 7] on button "×" at bounding box center [1094, 10] width 19 height 33
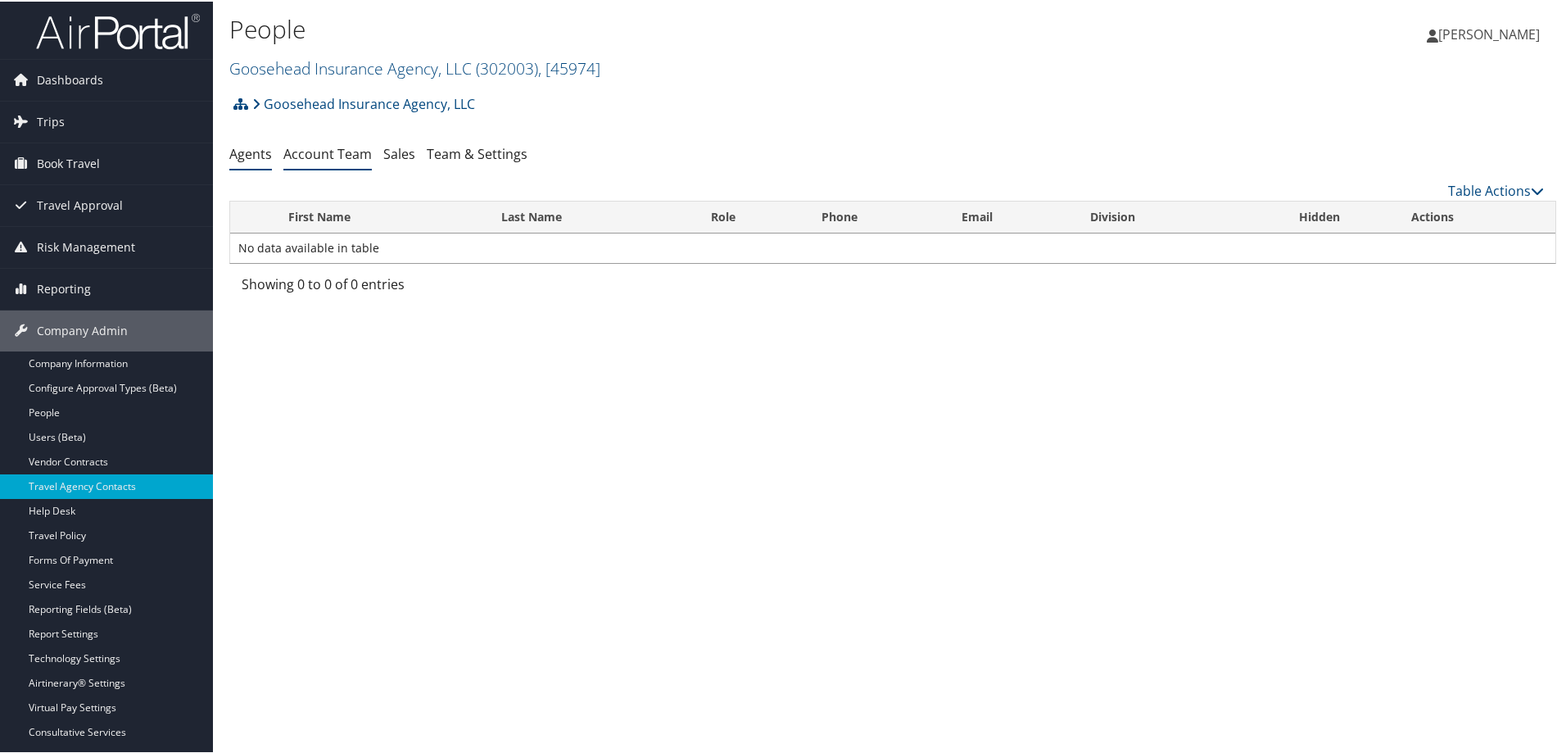
click at [305, 152] on link "Account Team" at bounding box center [327, 152] width 88 height 18
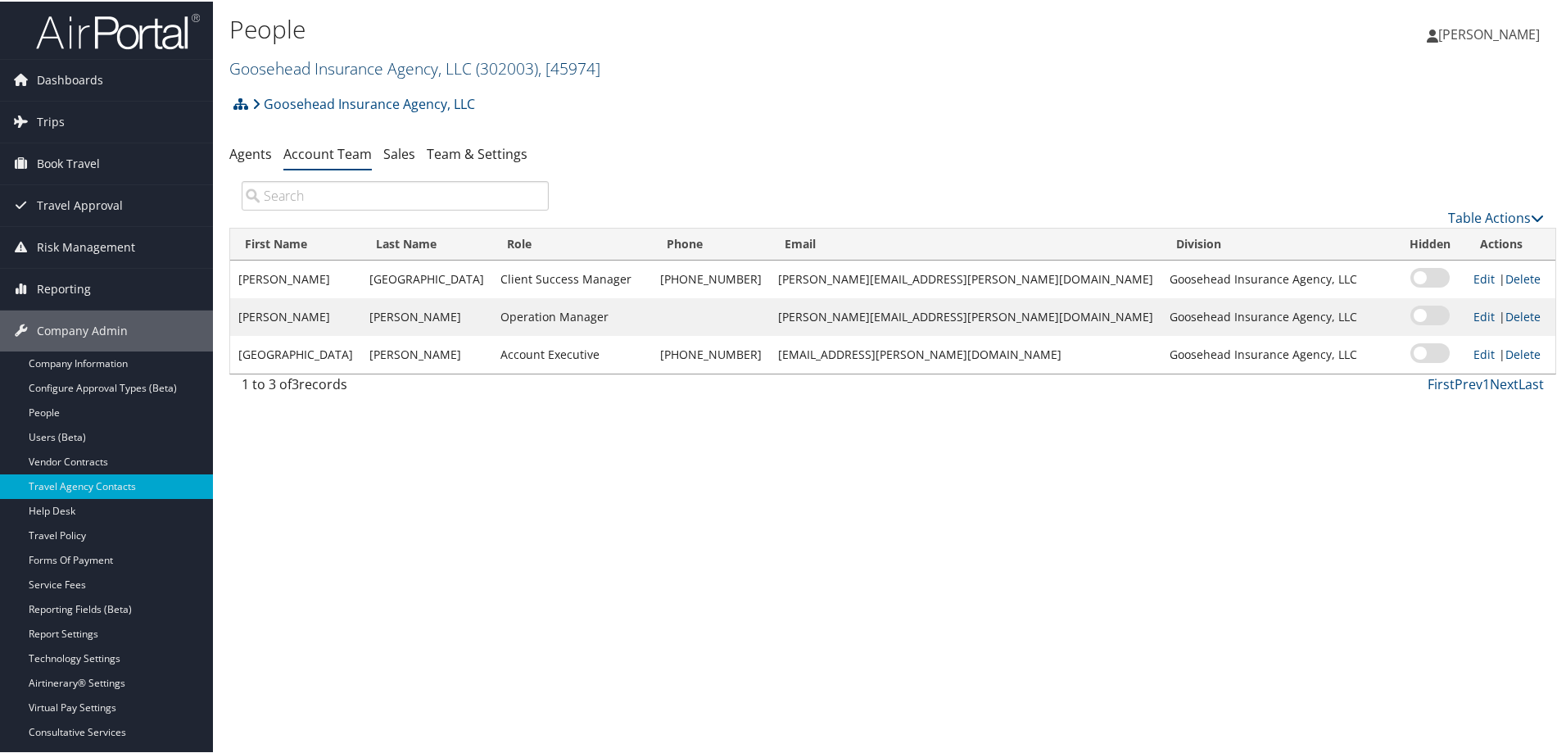
click at [294, 65] on link "Goosehead Insurance Agency, LLC ( 302003 ) , [ 45974 ]" at bounding box center [414, 67] width 371 height 22
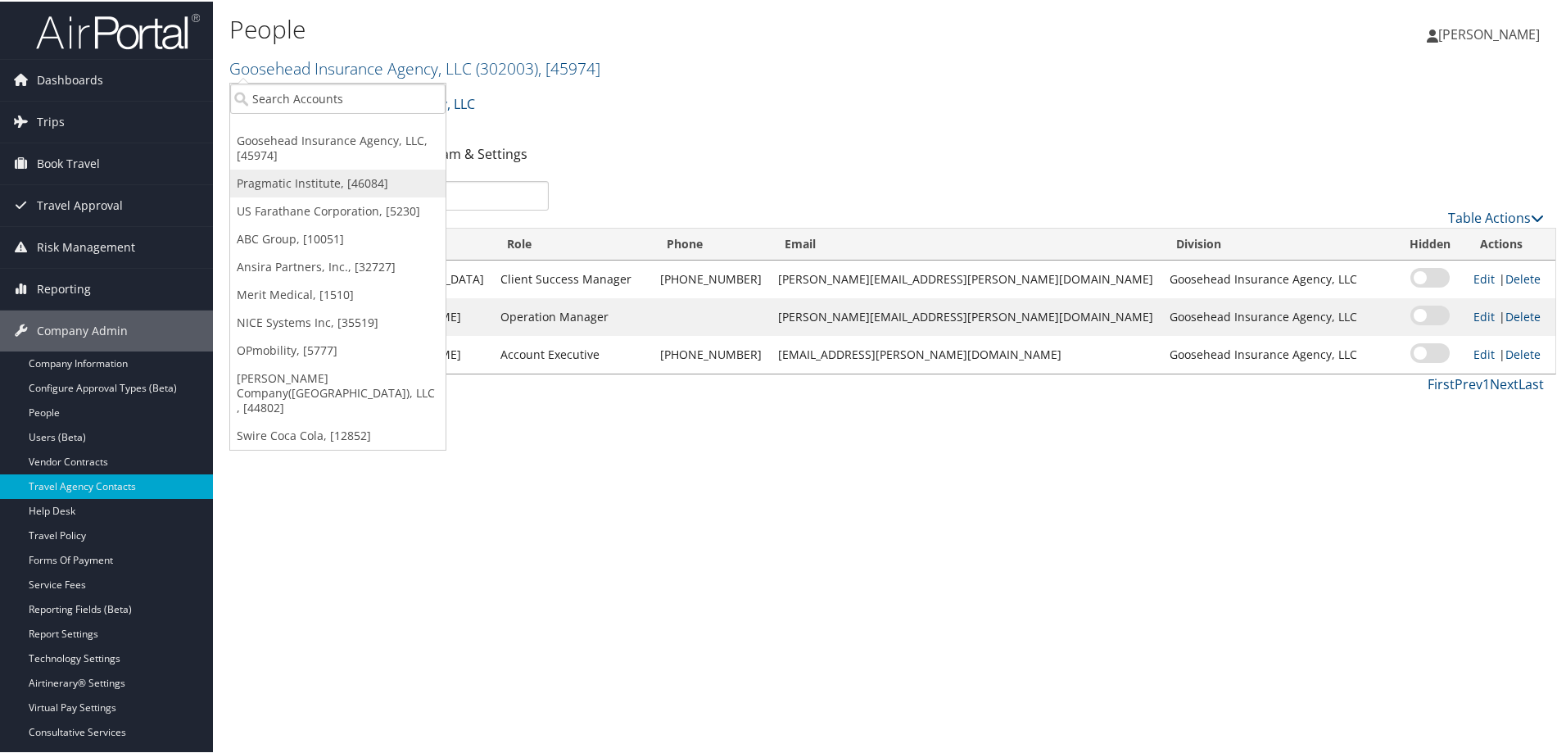
click at [296, 181] on link "Pragmatic Institute, [46084]" at bounding box center [337, 182] width 215 height 28
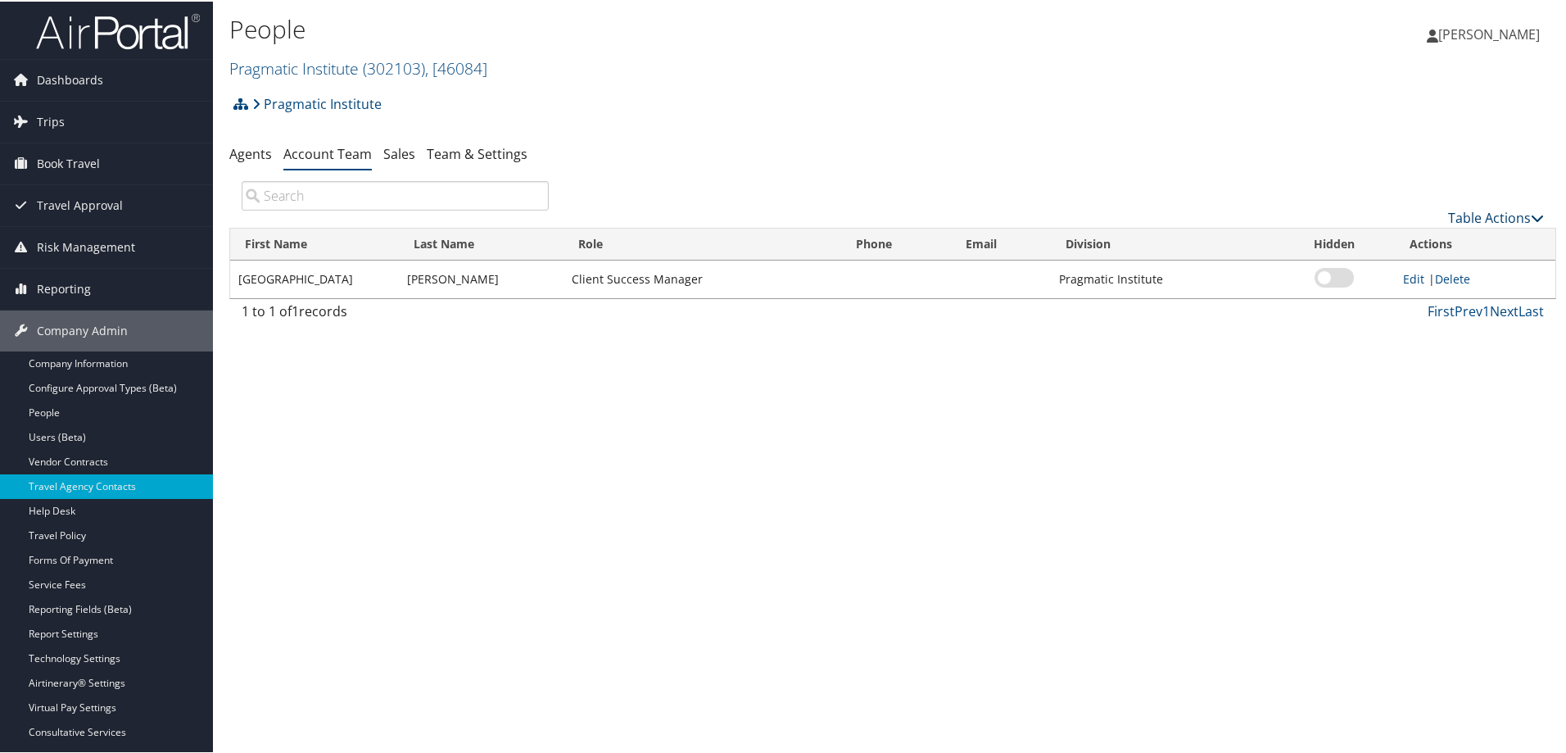
click at [1483, 214] on link "Table Actions" at bounding box center [1496, 216] width 96 height 18
click at [1401, 236] on link "Add Team Member" at bounding box center [1441, 242] width 215 height 28
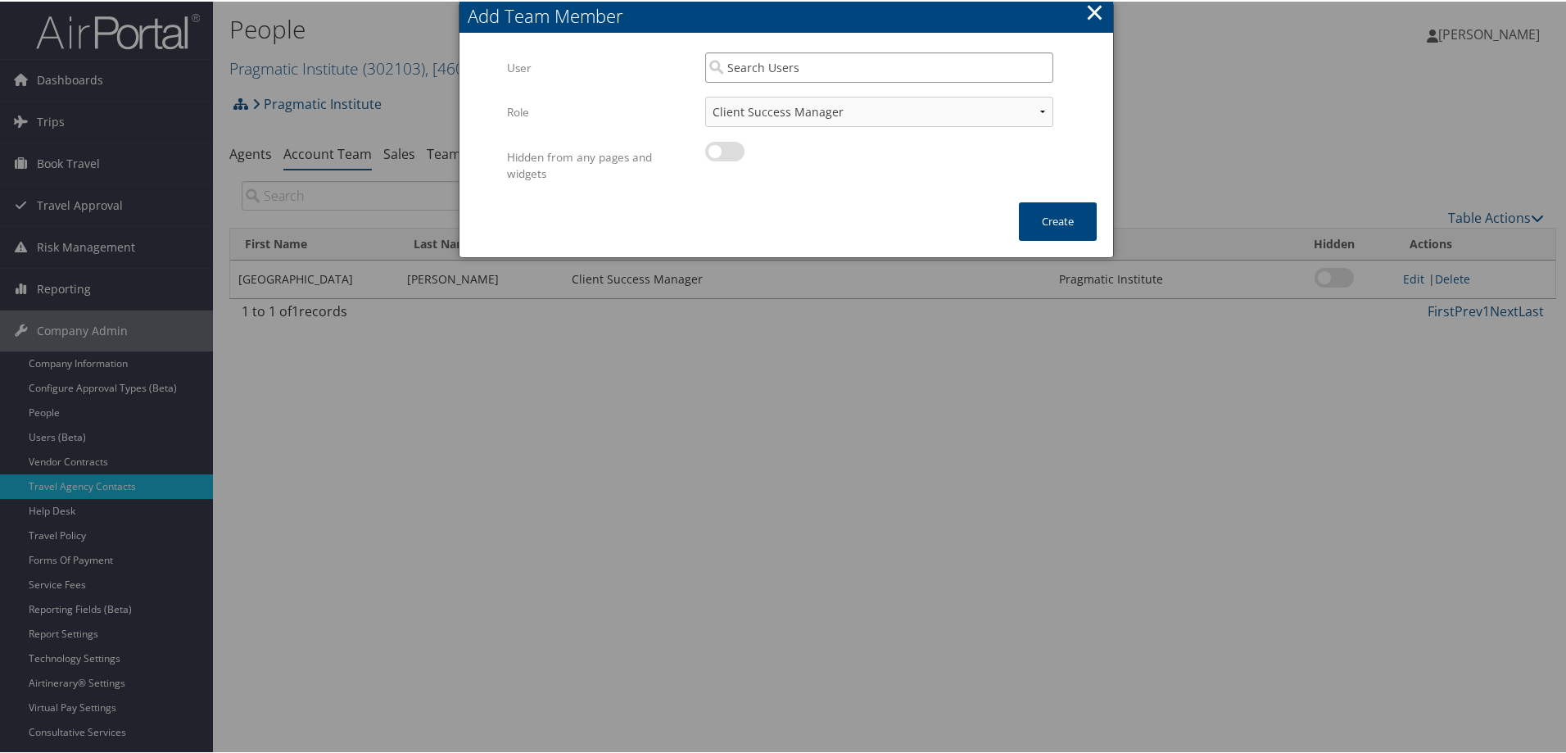
click at [779, 69] on input "search" at bounding box center [879, 66] width 348 height 30
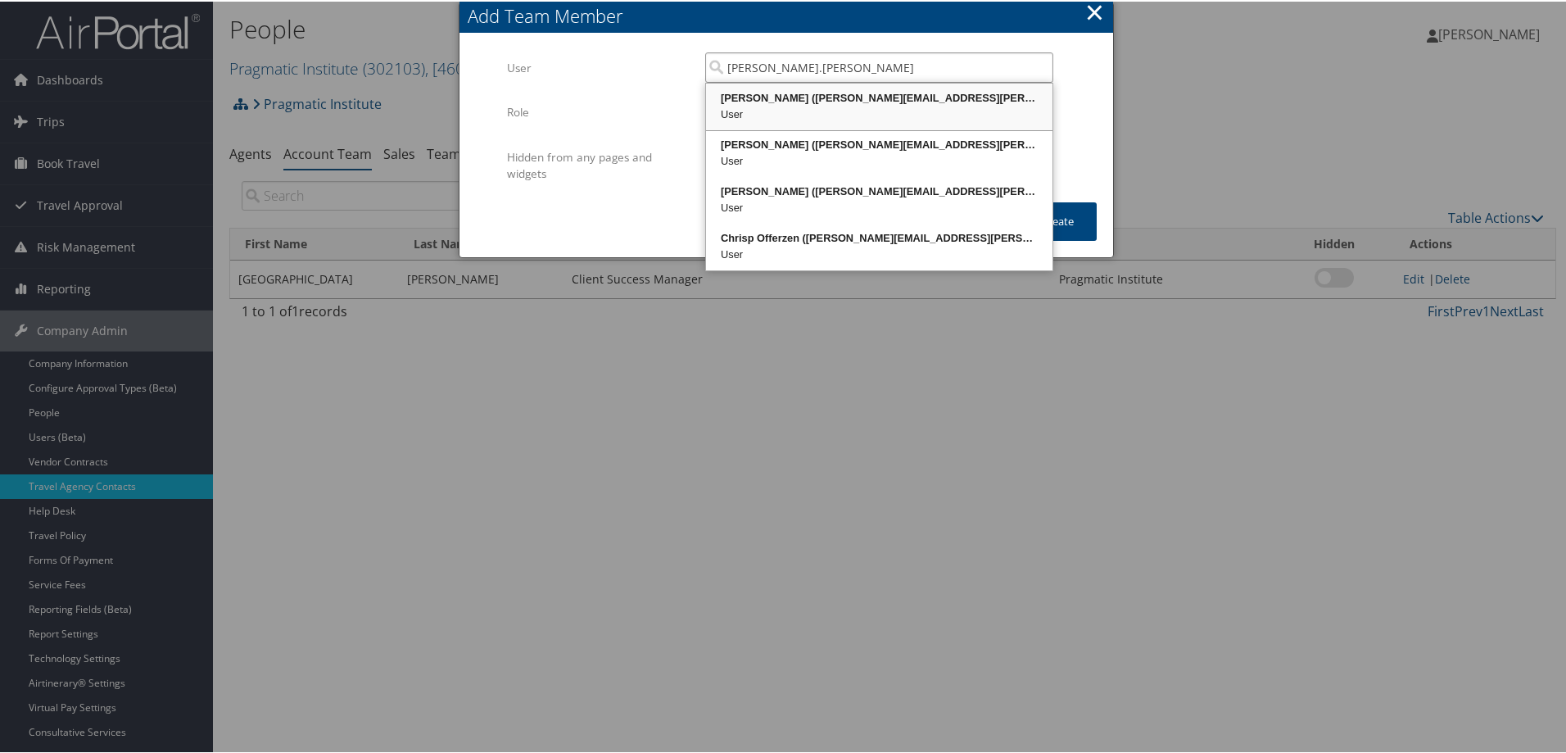
click at [881, 102] on div "Byron Ruffin (byron.ruffin@cbtravel.com)" at bounding box center [880, 96] width 342 height 16
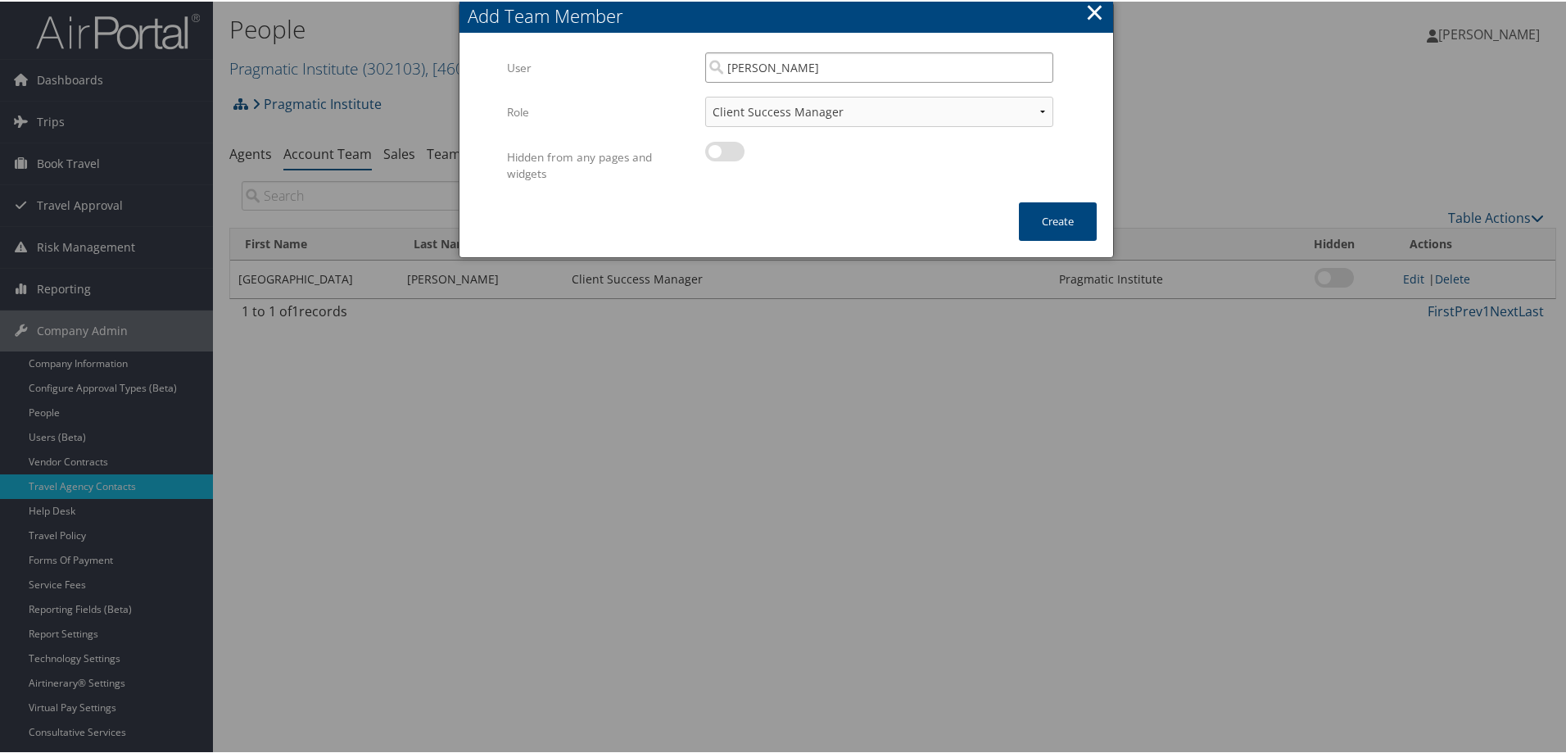
type input "Byron Ruffin"
click at [818, 115] on select "Client Success Manager Account Executive Operations Manager" at bounding box center [879, 110] width 348 height 30
select select "AE"
click at [705, 95] on select "Client Success Manager Account Executive Operations Manager" at bounding box center [879, 110] width 348 height 30
click at [1053, 221] on button "Create" at bounding box center [1058, 220] width 78 height 38
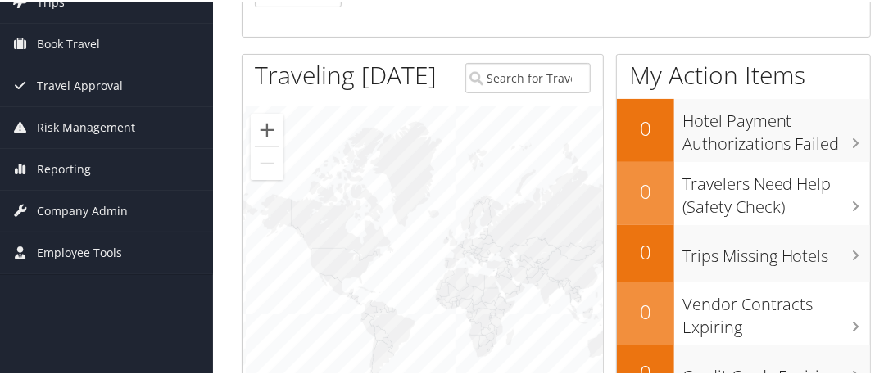
scroll to position [195, 0]
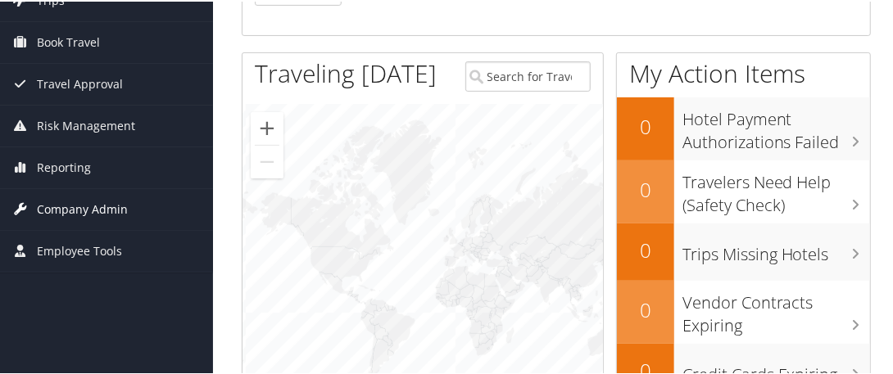
click at [86, 202] on span "Company Admin" at bounding box center [82, 208] width 91 height 41
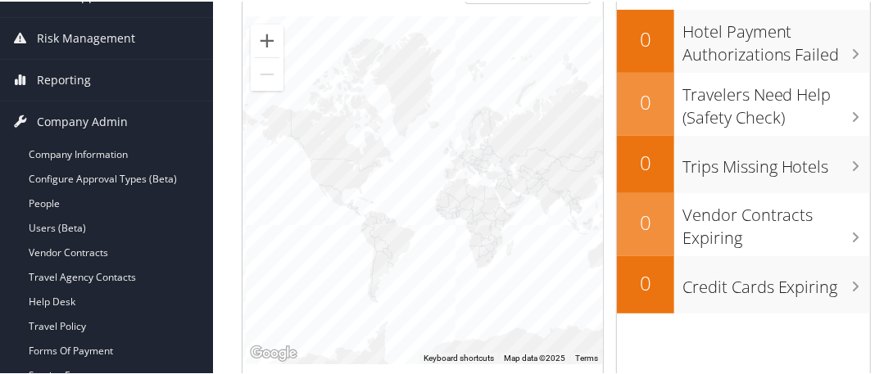
scroll to position [292, 0]
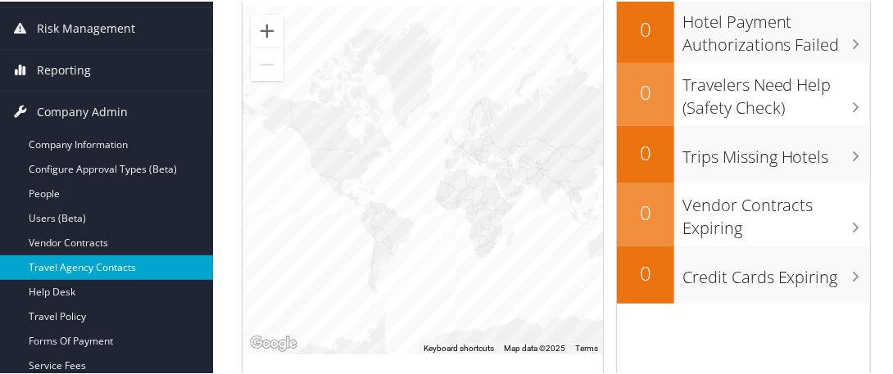
click at [66, 263] on link "Travel Agency Contacts" at bounding box center [106, 266] width 213 height 25
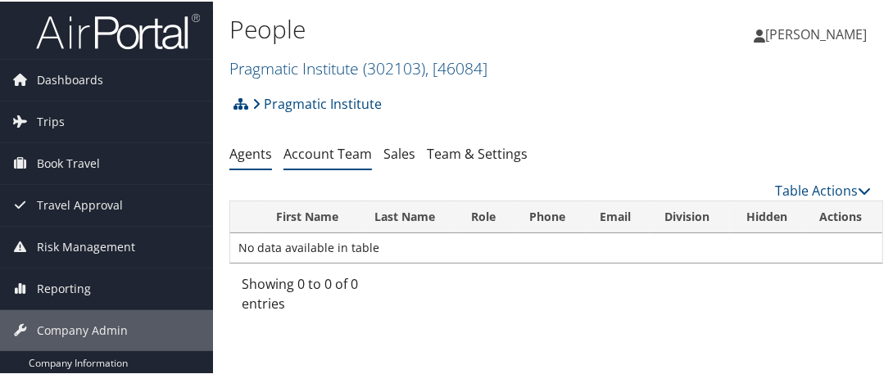
click at [335, 155] on link "Account Team" at bounding box center [327, 152] width 88 height 18
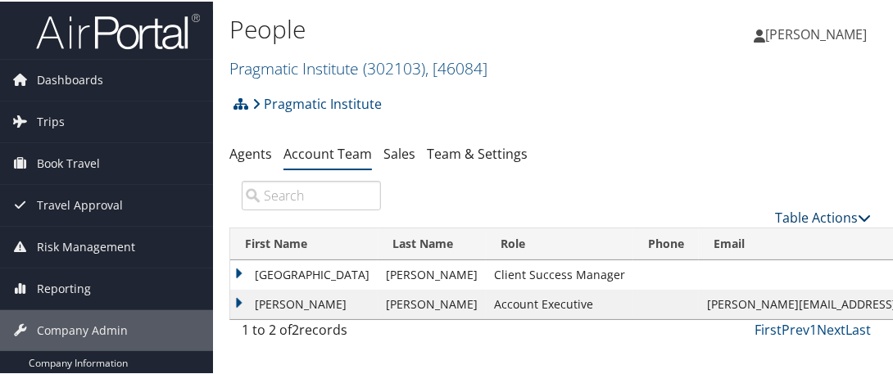
click at [830, 214] on link "Table Actions" at bounding box center [823, 216] width 96 height 18
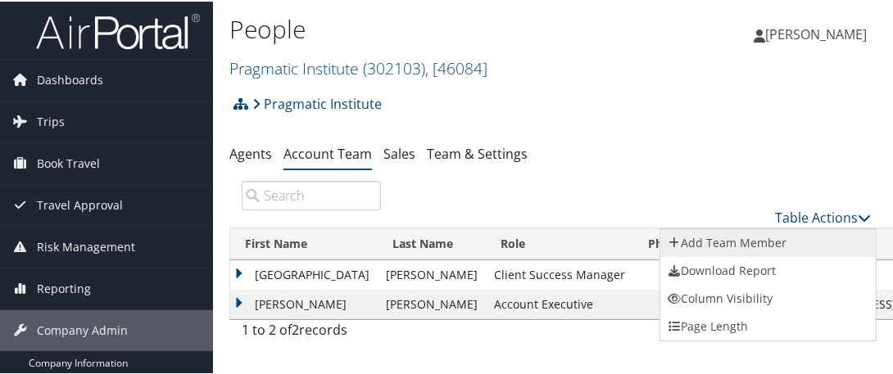
click at [725, 242] on link "Add Team Member" at bounding box center [767, 242] width 215 height 28
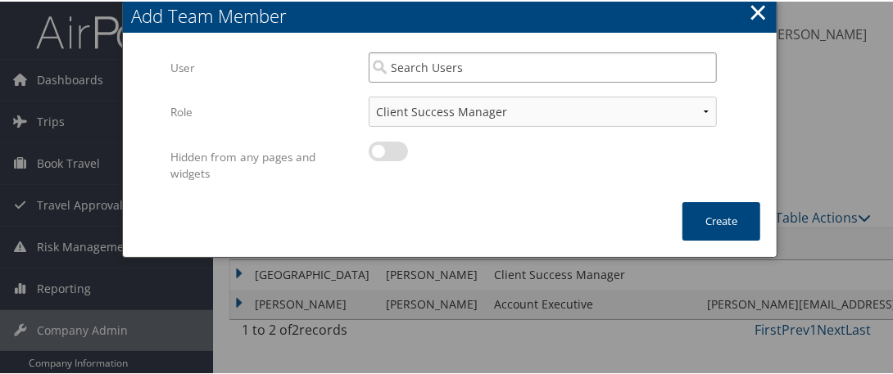
click at [453, 72] on input "search" at bounding box center [543, 66] width 348 height 30
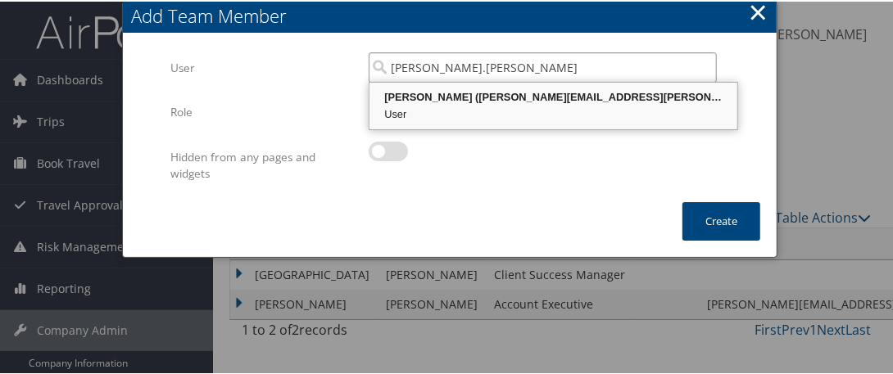
click at [463, 92] on div "Elizabeth Currie (Elizabeth.Currie@EatingRecovery.com)" at bounding box center [553, 96] width 363 height 16
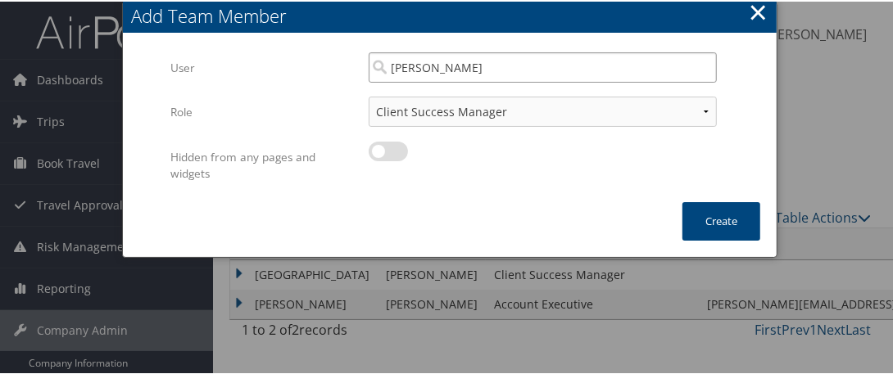
type input "Elizabeth Currie"
click at [496, 101] on select "Client Success Manager Account Executive Operations Manager" at bounding box center [543, 110] width 348 height 30
select select "OM"
click at [369, 95] on select "Client Success Manager Account Executive Operations Manager" at bounding box center [543, 110] width 348 height 30
click at [706, 204] on button "Create" at bounding box center [721, 220] width 78 height 38
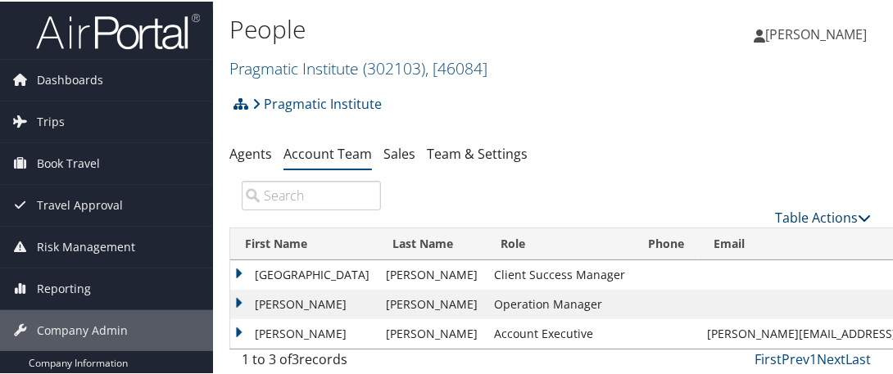
click at [809, 215] on link "Table Actions" at bounding box center [823, 216] width 96 height 18
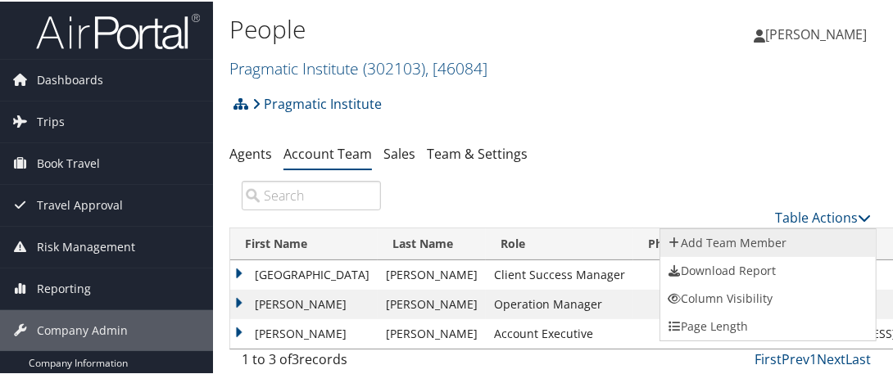
click at [728, 240] on link "Add Team Member" at bounding box center [767, 242] width 215 height 28
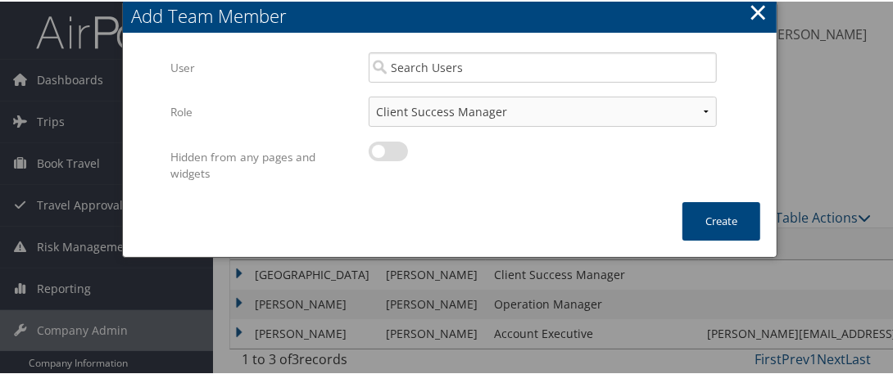
click at [751, 7] on button "×" at bounding box center [758, 10] width 19 height 33
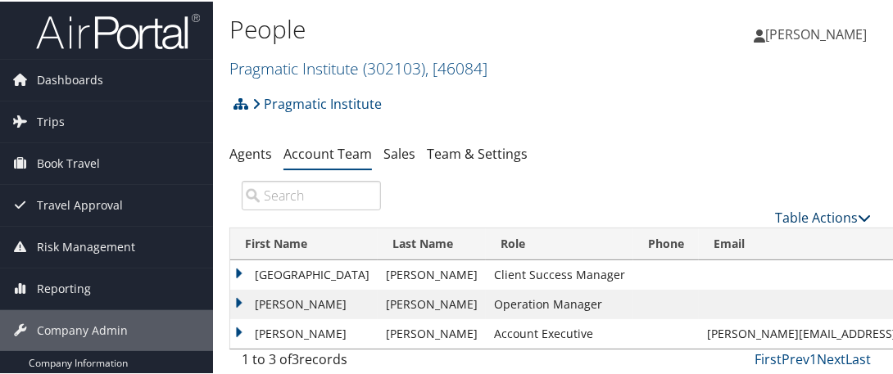
click at [800, 212] on link "Table Actions" at bounding box center [823, 216] width 96 height 18
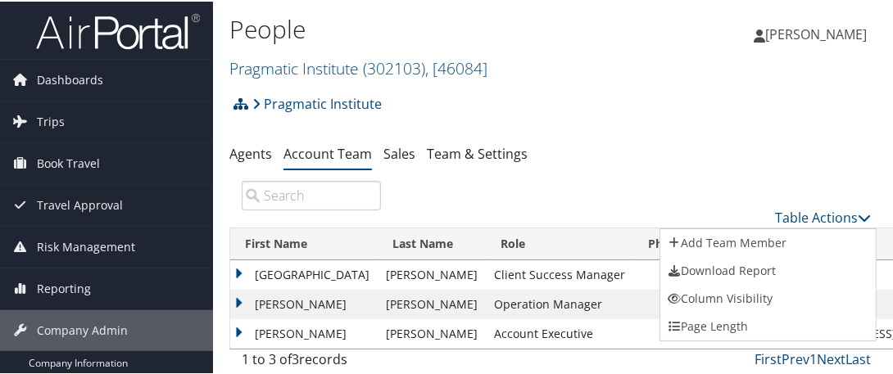
click at [243, 155] on div at bounding box center [449, 187] width 899 height 374
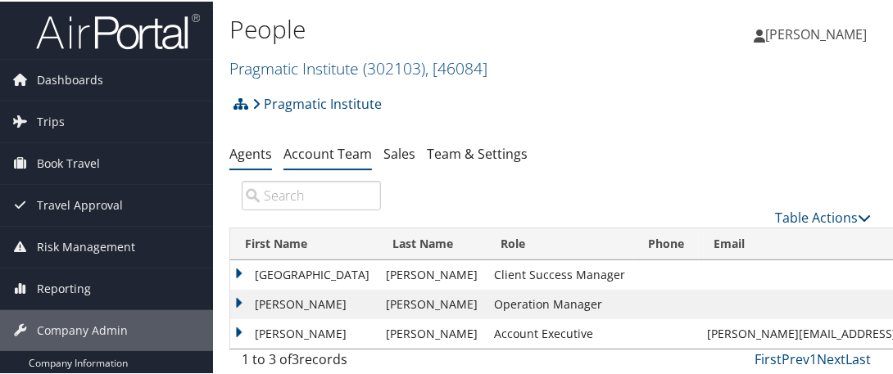
click at [250, 150] on link "Agents" at bounding box center [250, 152] width 43 height 18
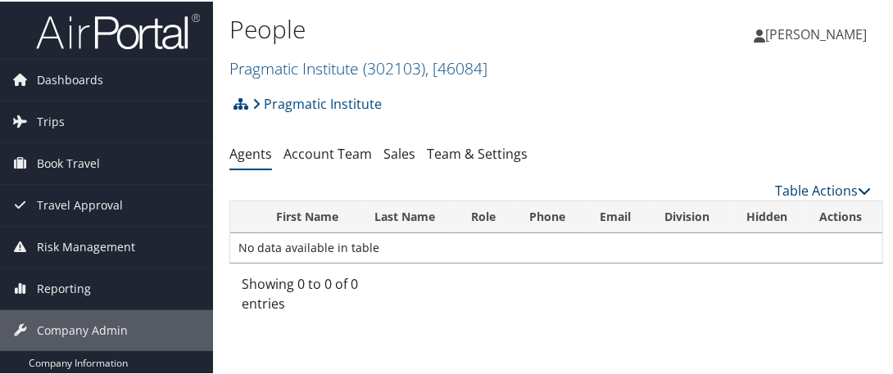
click at [822, 189] on link "Table Actions" at bounding box center [823, 189] width 96 height 18
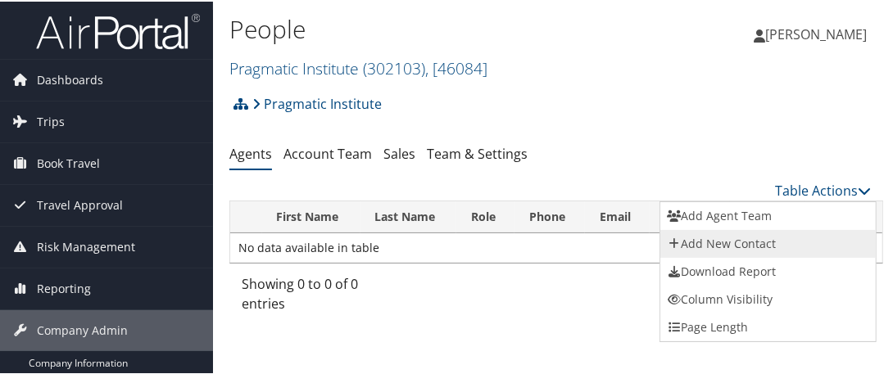
click at [714, 236] on link "Add New Contact" at bounding box center [767, 243] width 215 height 28
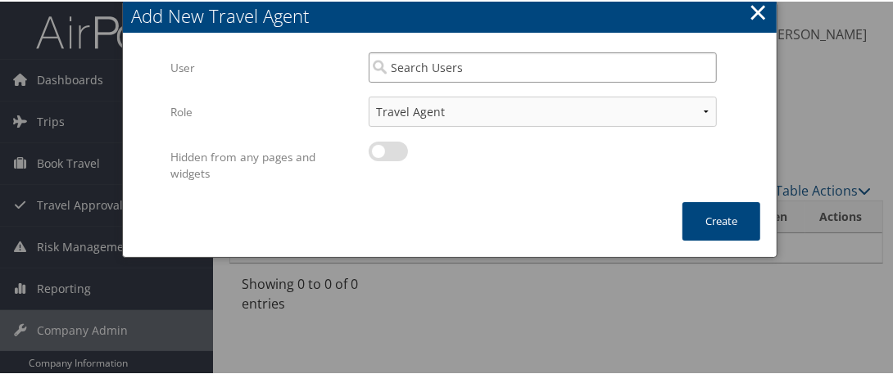
click at [496, 68] on input "search" at bounding box center [543, 66] width 348 height 30
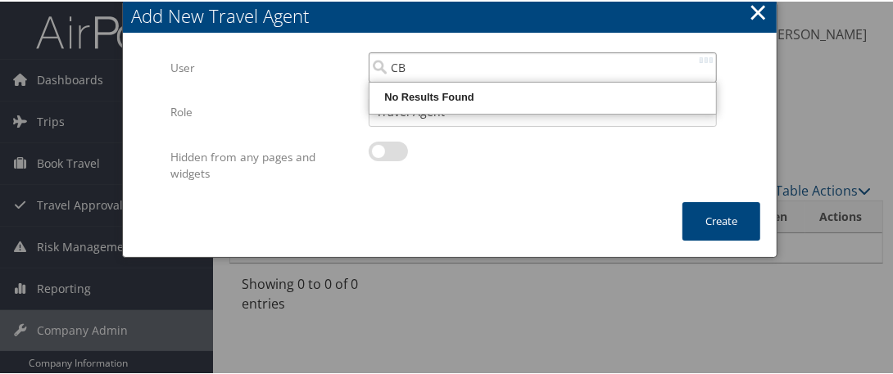
type input "C"
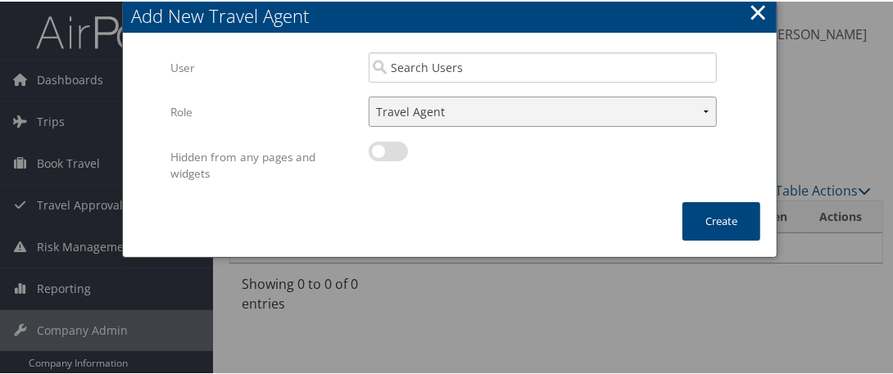
click at [695, 103] on select "Travel Agent Backup Travel Agent" at bounding box center [543, 110] width 348 height 30
click at [439, 75] on input "search" at bounding box center [543, 66] width 348 height 30
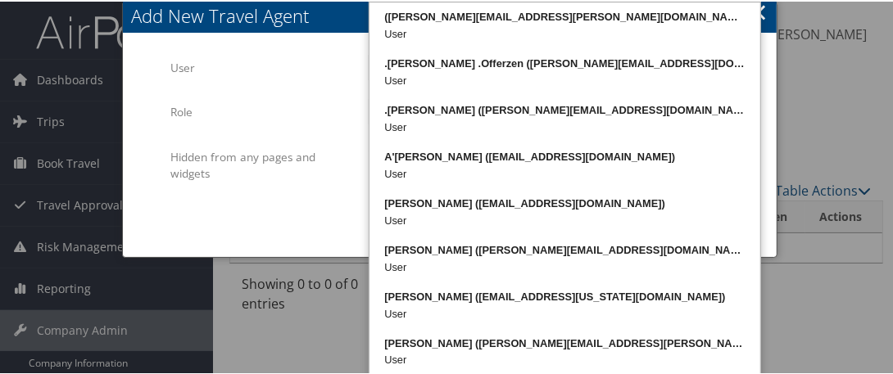
type input "Chris"
click at [831, 79] on div at bounding box center [449, 187] width 899 height 374
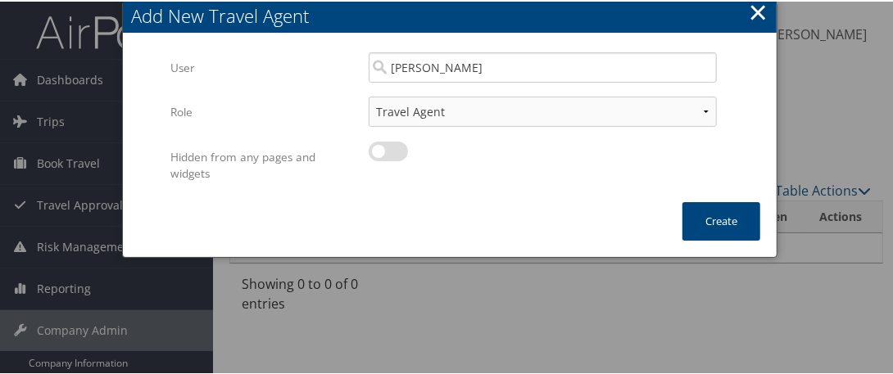
click at [752, 7] on button "×" at bounding box center [758, 10] width 19 height 33
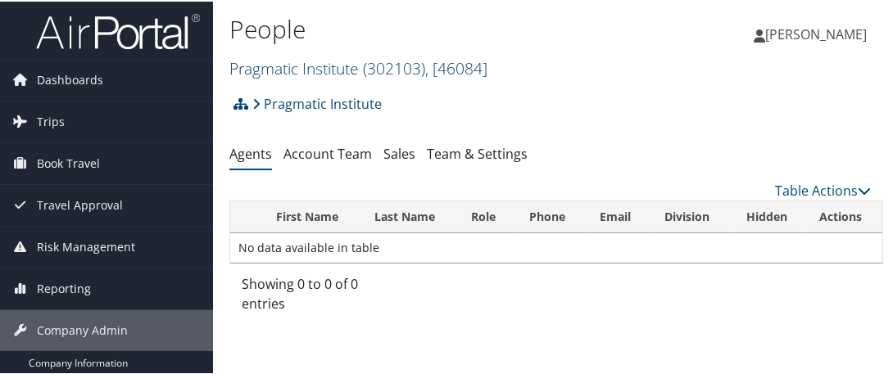
click at [319, 60] on link "Pragmatic Institute ( 302103 ) , [ 46084 ]" at bounding box center [358, 67] width 258 height 22
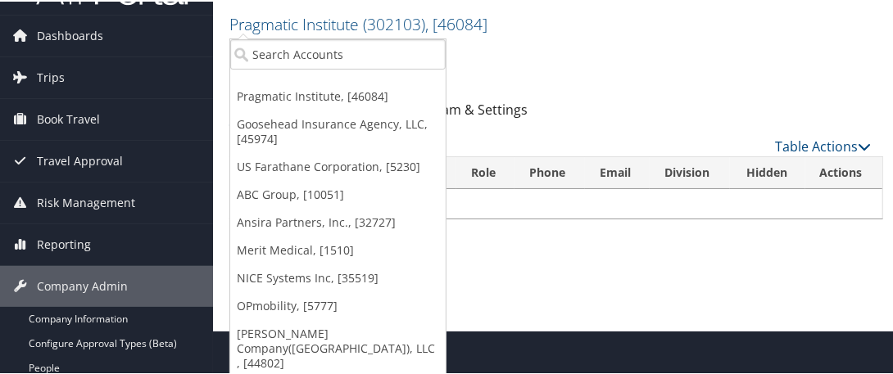
drag, startPoint x: 293, startPoint y: 240, endPoint x: 677, endPoint y: 61, distance: 422.9
click at [677, 61] on div "Pragmatic Institute Account Structure Pragmatic Institute (302103) IMPLEMENTING…" at bounding box center [556, 64] width 654 height 44
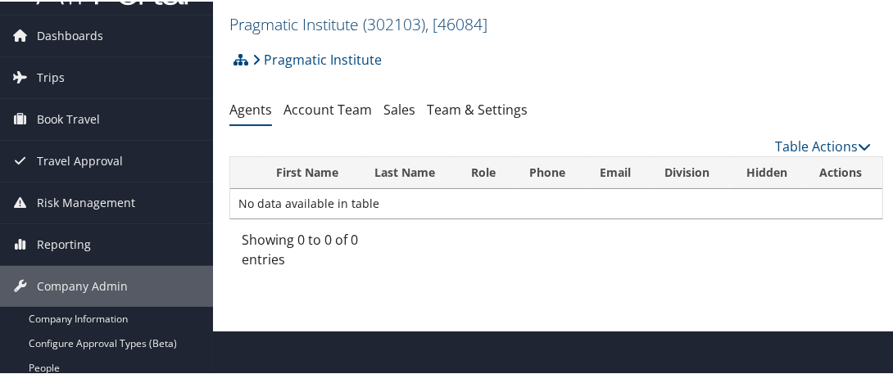
click at [315, 20] on link "Pragmatic Institute ( 302103 ) , [ 46084 ]" at bounding box center [358, 22] width 258 height 22
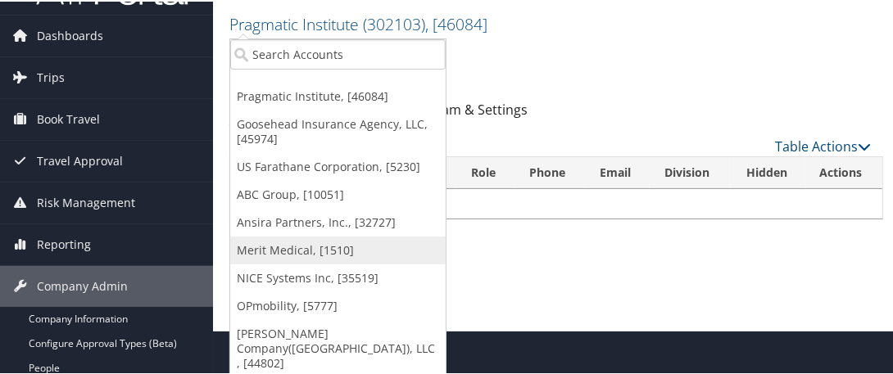
click at [280, 248] on link "Merit Medical, [1510]" at bounding box center [337, 249] width 215 height 28
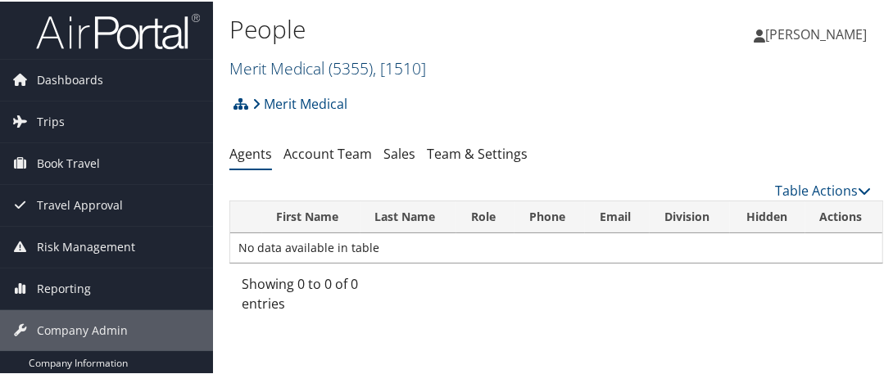
click at [265, 63] on link "Merit Medical ( 5355 ) , [ 1510 ]" at bounding box center [327, 67] width 197 height 22
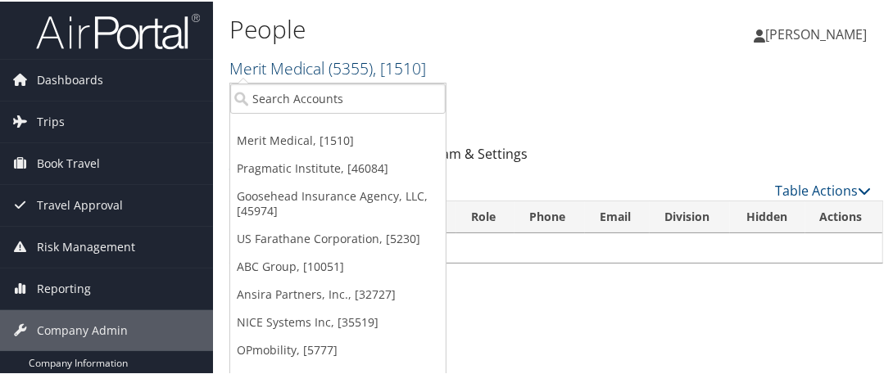
scroll to position [44, 0]
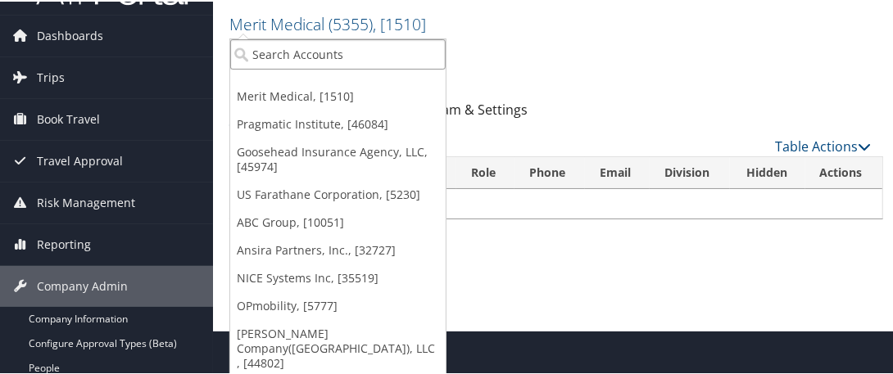
click at [274, 53] on input "search" at bounding box center [337, 53] width 215 height 30
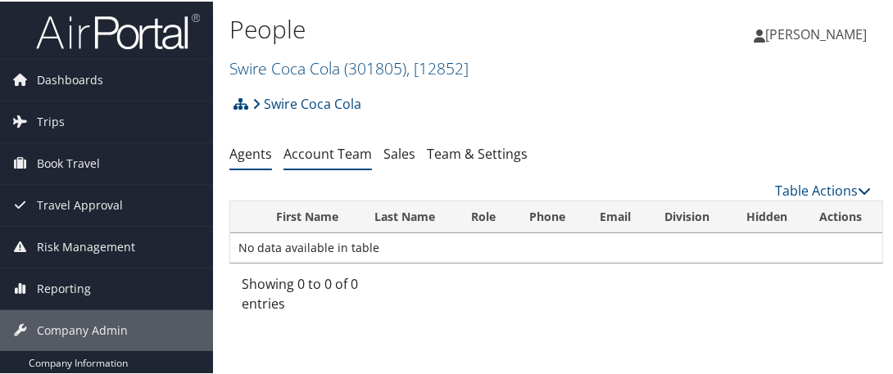
click at [316, 158] on link "Account Team" at bounding box center [327, 152] width 88 height 18
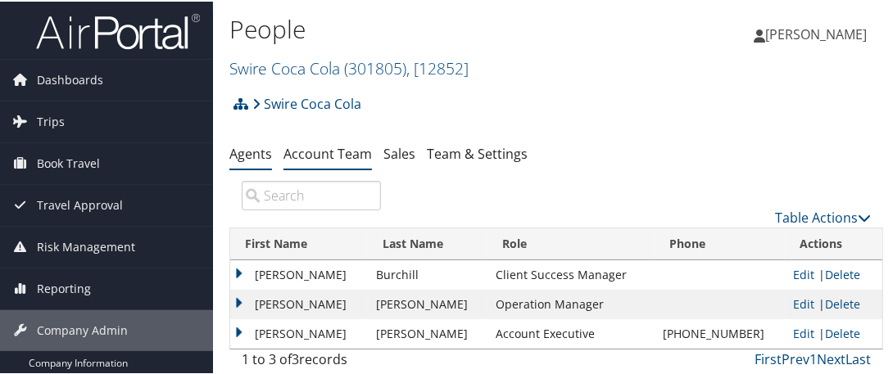
click at [257, 145] on link "Agents" at bounding box center [250, 152] width 43 height 18
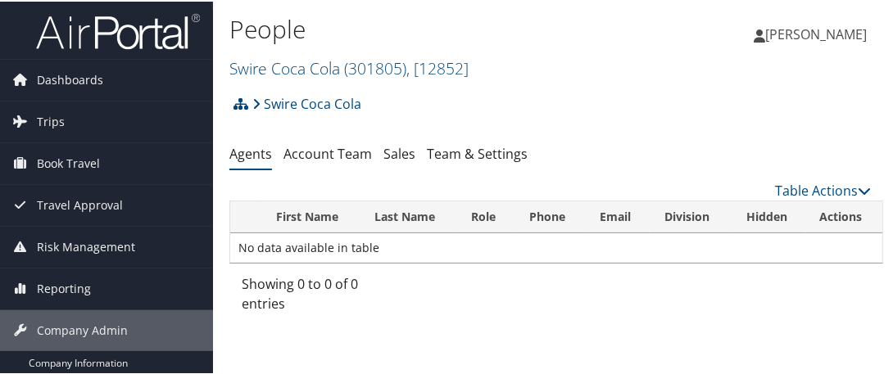
click at [260, 137] on div "Swire Coca Cola Account Structure Swire Coca Cola (301805) OFFBOARDING Create C…" at bounding box center [556, 203] width 654 height 235
click at [283, 66] on link "Swire Coca Cola ( 301805 ) , [ 12852 ]" at bounding box center [348, 67] width 239 height 22
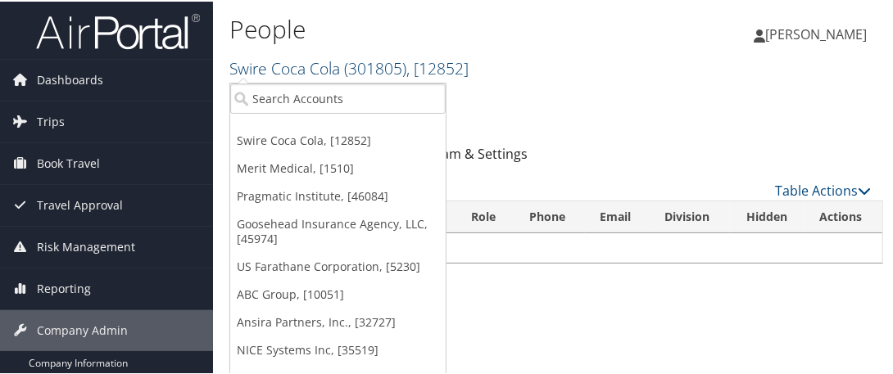
scroll to position [44, 0]
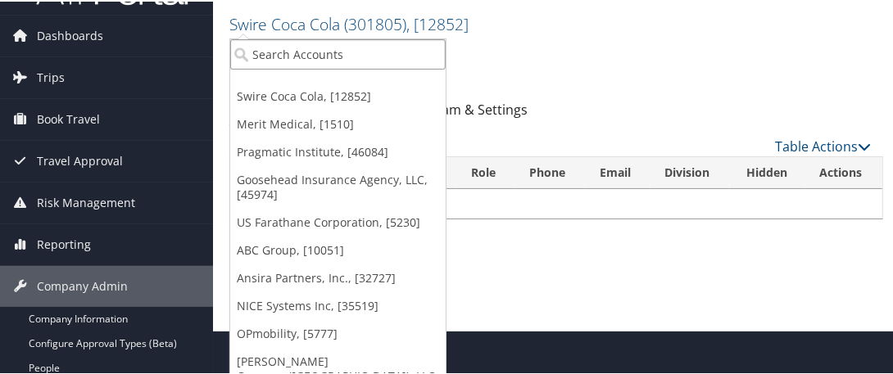
click at [274, 56] on input "search" at bounding box center [337, 53] width 215 height 30
type input "nice"
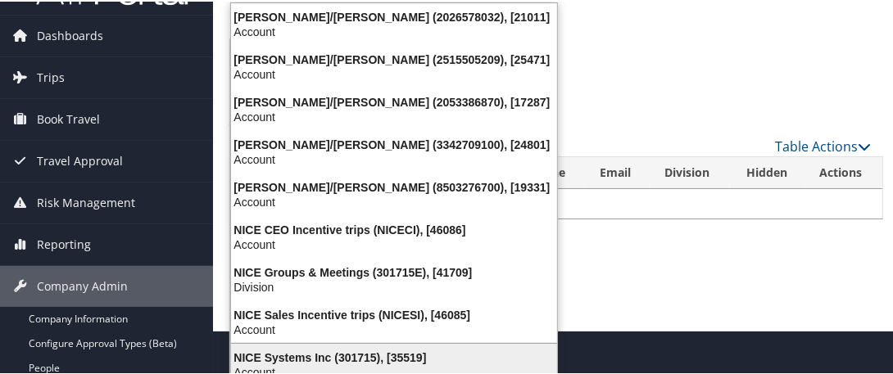
click at [320, 356] on div "NICE Systems Inc (301715), [35519]" at bounding box center [394, 356] width 346 height 15
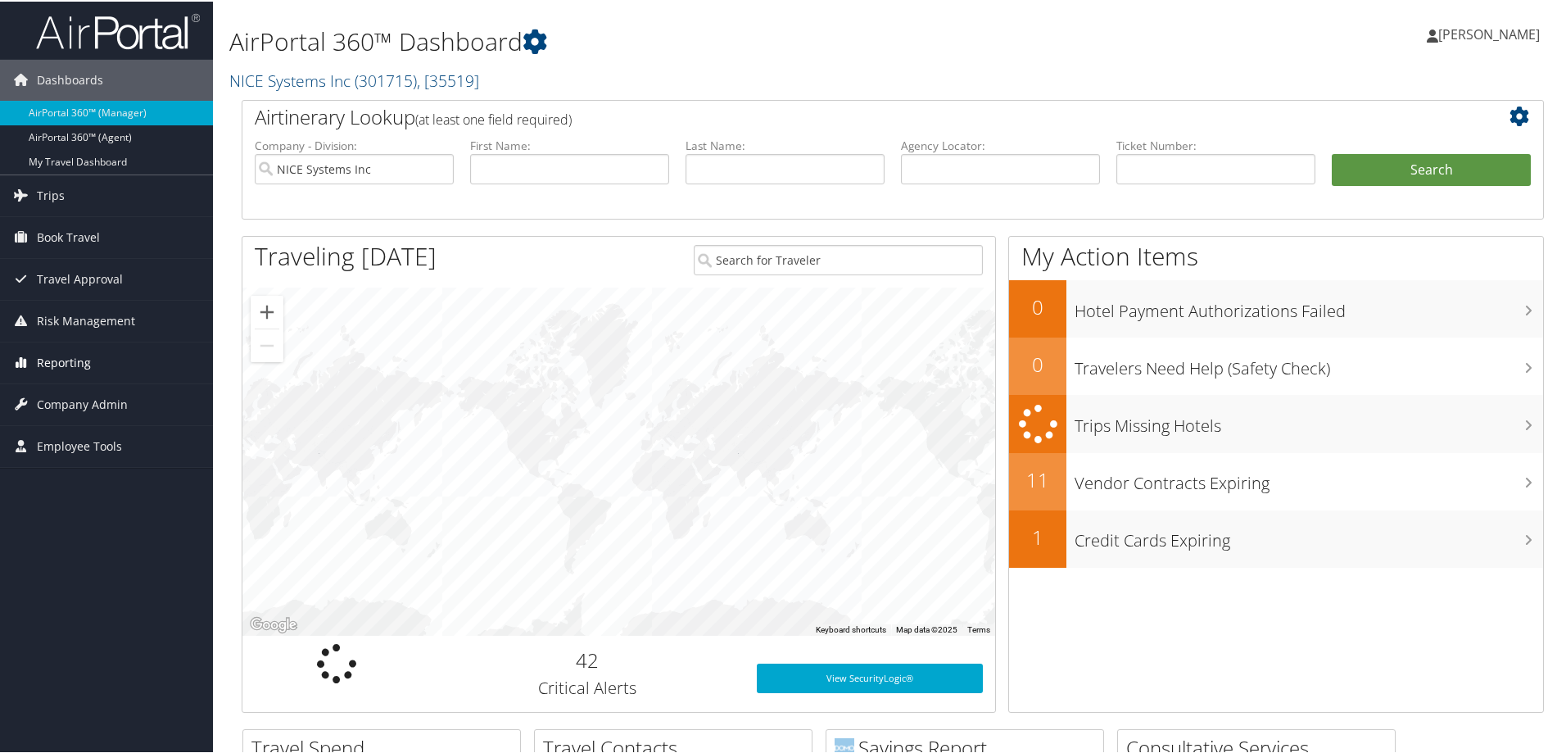
click at [42, 356] on span "Reporting" at bounding box center [64, 361] width 54 height 41
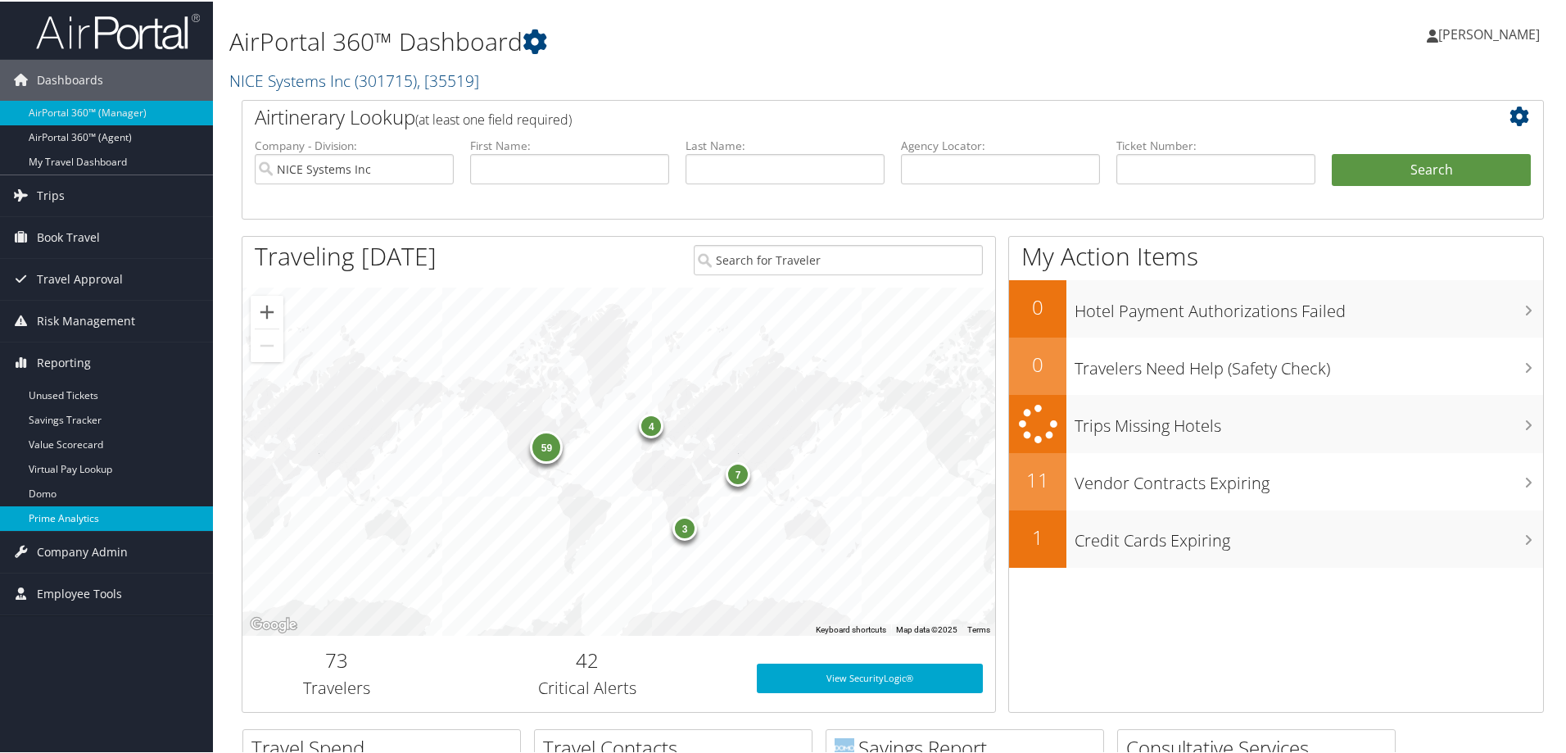
click at [67, 519] on link "Prime Analytics" at bounding box center [106, 517] width 213 height 25
click at [65, 192] on link "Trips" at bounding box center [106, 194] width 213 height 41
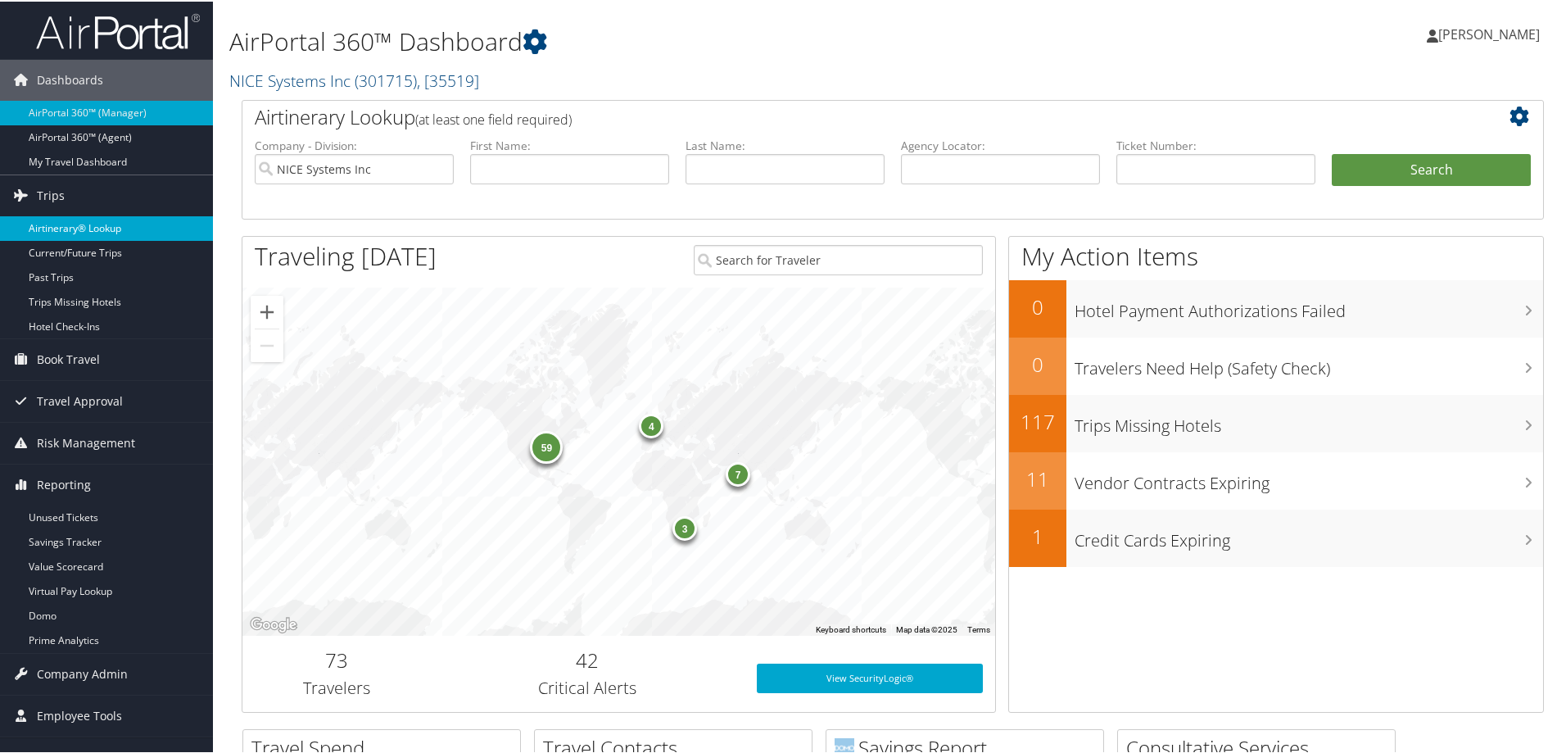
click at [102, 224] on link "Airtinerary® Lookup" at bounding box center [106, 227] width 213 height 25
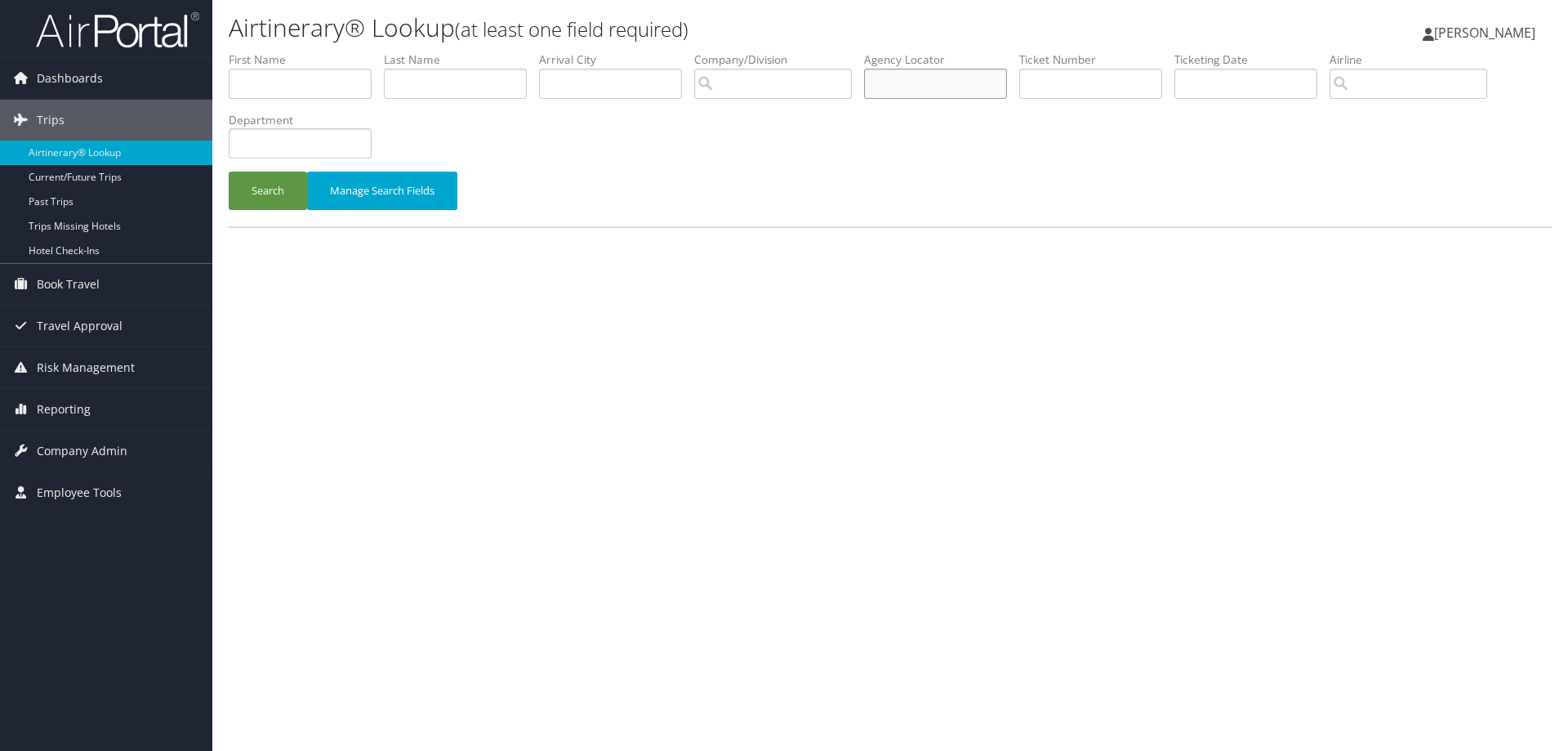
click at [898, 92] on input "text" at bounding box center [935, 84] width 143 height 30
paste input "OGA6WW"
click at [878, 82] on input "OGA6WW" at bounding box center [935, 84] width 143 height 30
type input "OGA6WW"
click at [246, 191] on button "Search" at bounding box center [267, 190] width 79 height 38
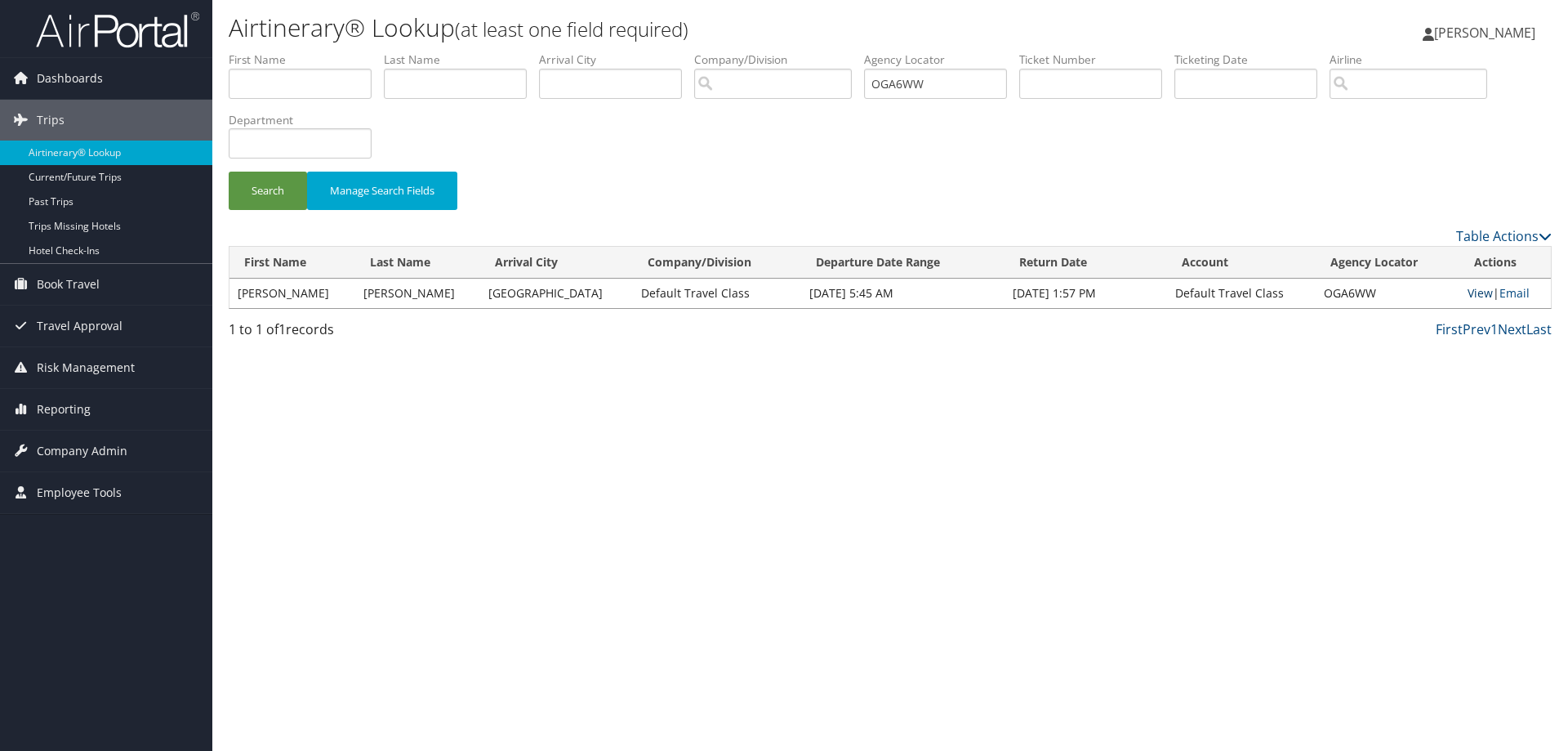
click at [1467, 287] on link "View" at bounding box center [1479, 293] width 25 height 16
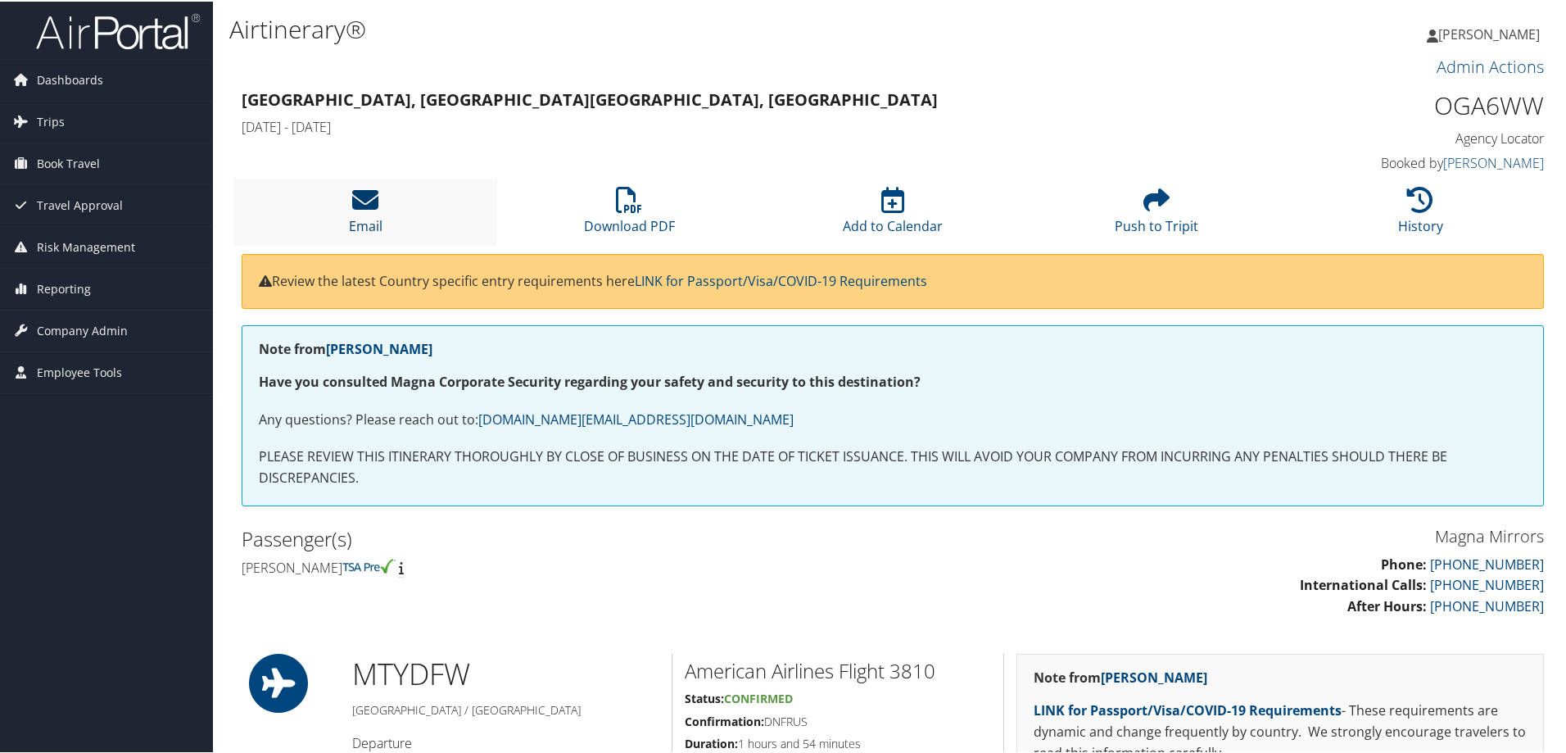
click at [361, 192] on icon at bounding box center [365, 198] width 26 height 26
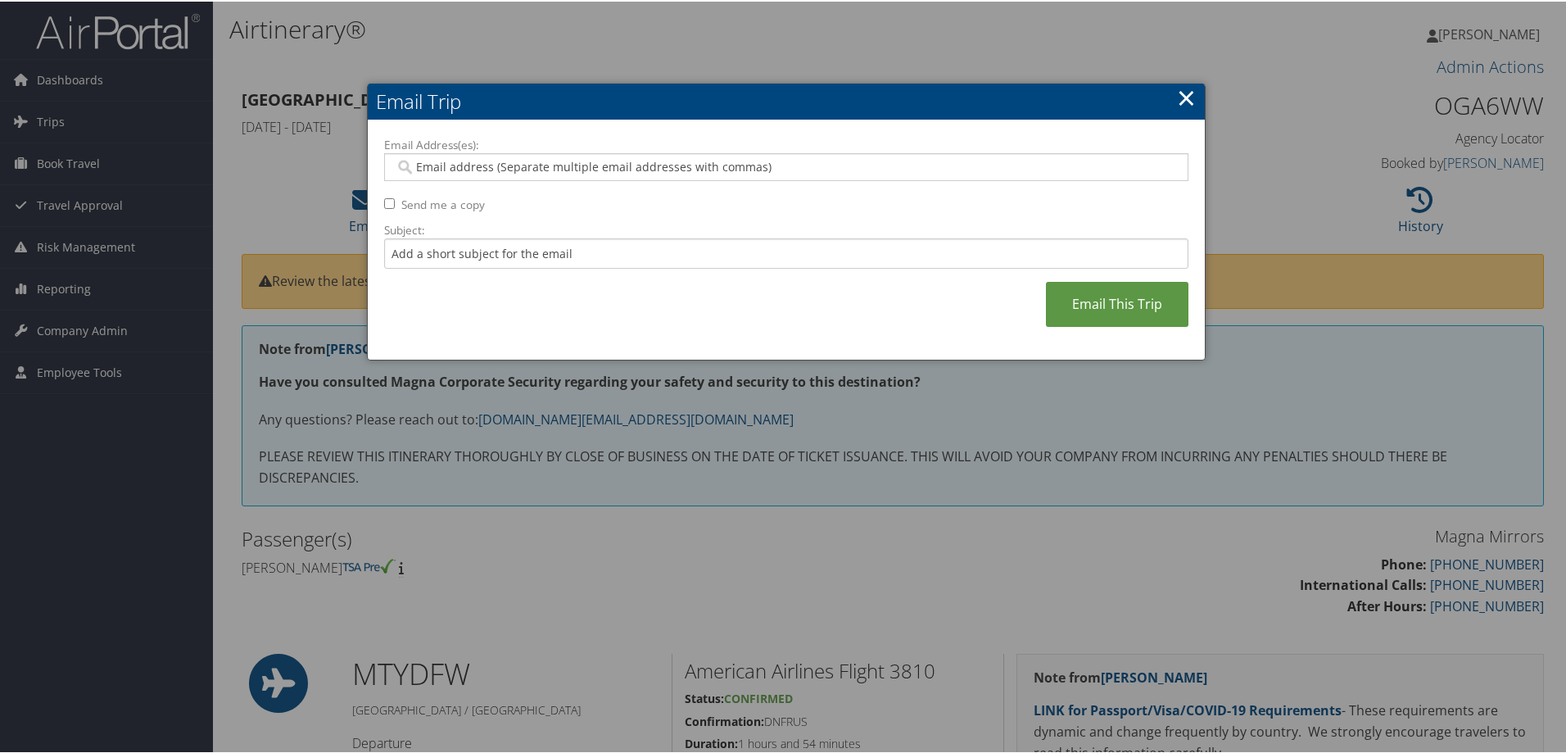
click at [491, 165] on input "Email Address(es):" at bounding box center [786, 165] width 782 height 16
type input "[PERSON_NAME][EMAIL_ADDRESS][PERSON_NAME][DOMAIN_NAME]"
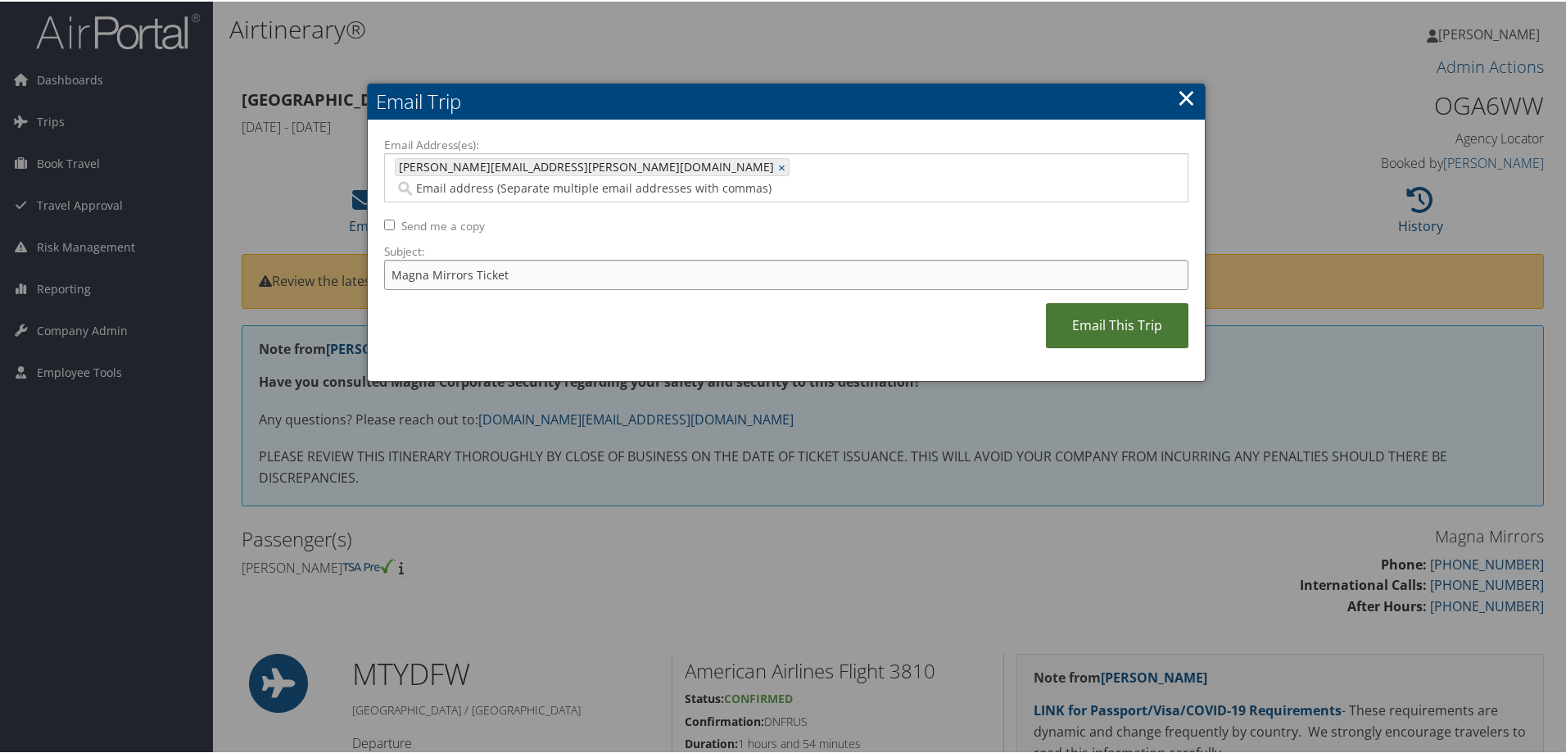
type input "Magna Mirrors Ticket"
click at [1124, 305] on link "Email This Trip" at bounding box center [1117, 323] width 143 height 45
